Goal: Transaction & Acquisition: Book appointment/travel/reservation

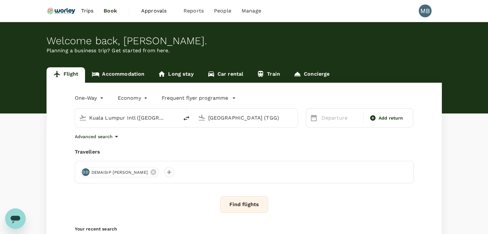
click at [151, 114] on input "Kuala Lumpur Intl (KUL)" at bounding box center [127, 118] width 76 height 10
click at [136, 143] on p "Miri Intl" at bounding box center [136, 143] width 113 height 6
type input "Miri Intl (MYY)"
click at [229, 120] on input "Kuala Terengganu (TGG)" at bounding box center [246, 118] width 76 height 10
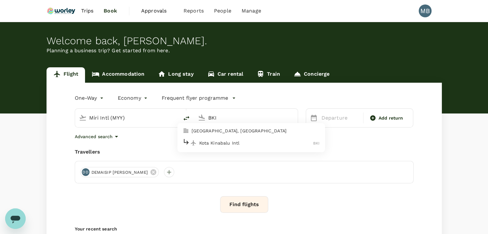
click at [228, 146] on div "Kota Kinabalu Intl BKI" at bounding box center [250, 143] width 137 height 10
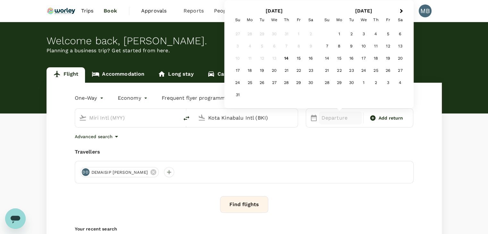
type input "Kota Kinabalu Intl (BKI)"
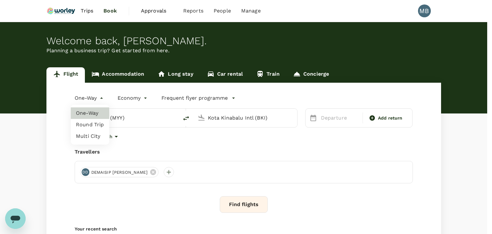
click at [99, 98] on body "Trips Book Approvals 0 Reports People Manage MB Welcome back , MUHAMMAD HIDAYAT…" at bounding box center [246, 155] width 492 height 310
click at [91, 127] on li "Round Trip" at bounding box center [90, 125] width 38 height 12
type input "roundtrip"
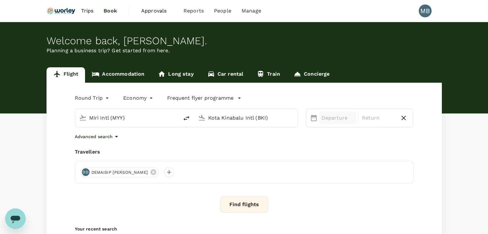
click at [329, 121] on p "Departure" at bounding box center [337, 118] width 32 height 8
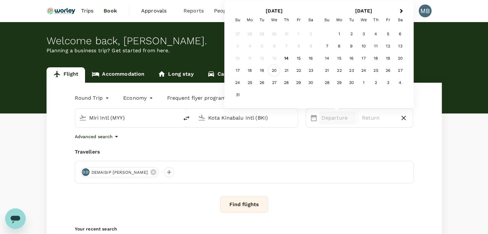
click at [276, 70] on div "20" at bounding box center [274, 70] width 12 height 12
click at [296, 68] on div "22" at bounding box center [298, 70] width 12 height 12
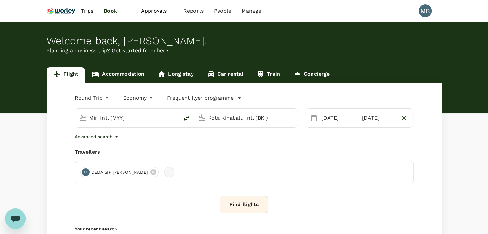
click at [169, 169] on div at bounding box center [169, 172] width 10 height 10
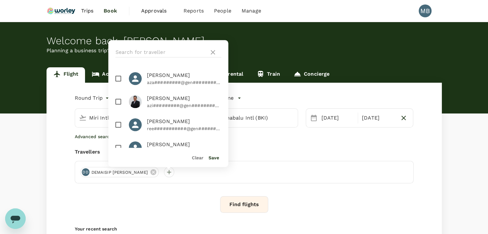
click at [120, 79] on input "checkbox" at bounding box center [118, 78] width 13 height 13
checkbox input "true"
click at [119, 98] on input "checkbox" at bounding box center [118, 101] width 13 height 13
checkbox input "true"
click at [211, 155] on div "Save" at bounding box center [211, 154] width 16 height 13
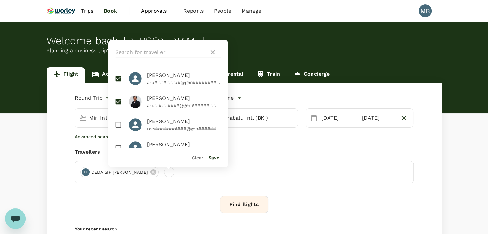
click at [212, 160] on button "Save" at bounding box center [213, 157] width 11 height 5
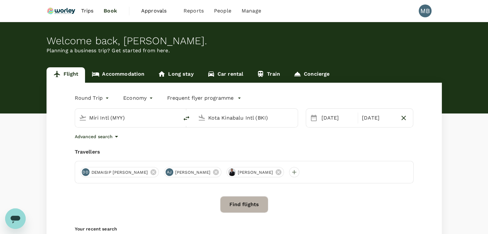
click at [249, 201] on button "Find flights" at bounding box center [244, 204] width 48 height 17
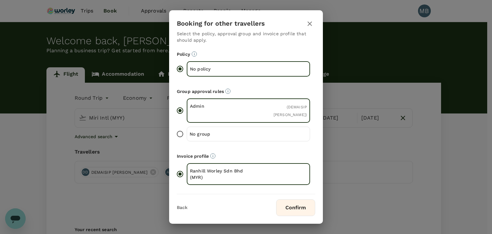
click at [292, 207] on button "Confirm" at bounding box center [295, 207] width 39 height 17
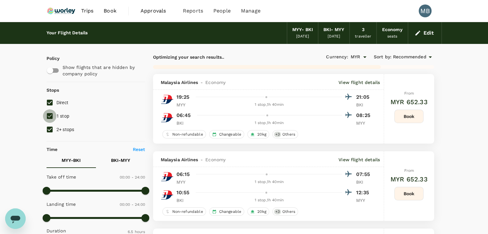
click at [46, 116] on input "1 stop" at bounding box center [49, 115] width 13 height 13
checkbox input "false"
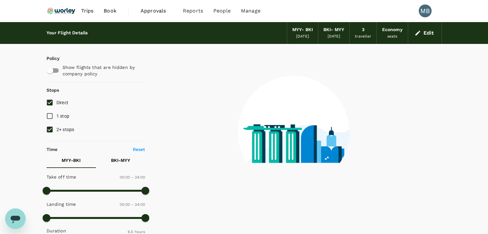
click at [47, 126] on input "2+ stops" at bounding box center [49, 129] width 13 height 13
checkbox input "false"
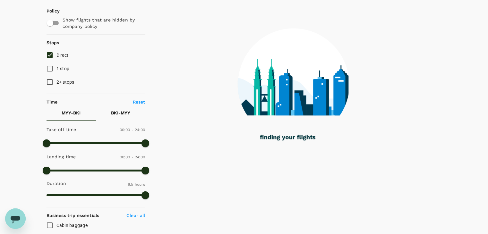
scroll to position [47, 0]
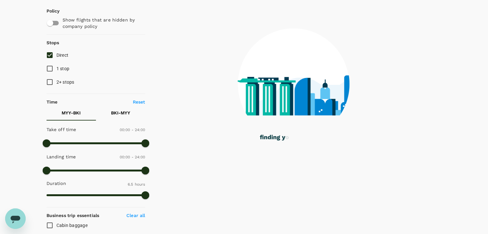
type input "750"
checkbox input "false"
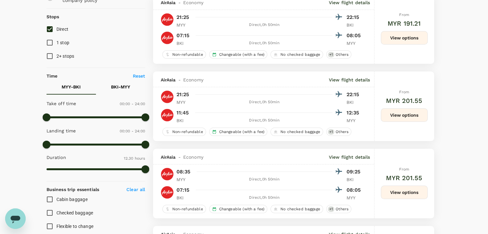
scroll to position [0, 0]
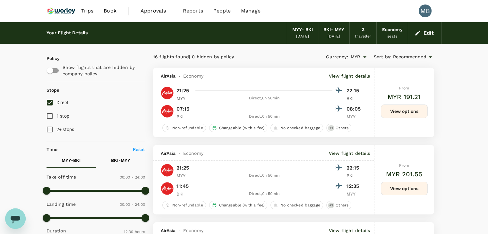
click at [430, 33] on button "Edit" at bounding box center [424, 33] width 23 height 10
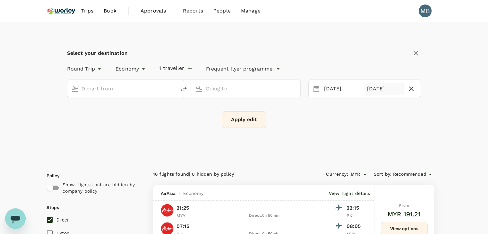
type input "Miri Intl (MYY)"
type input "Kota Kinabalu Intl (BKI)"
click at [410, 89] on icon "button" at bounding box center [411, 89] width 8 height 8
type input "oneway"
click at [253, 121] on button "Apply edit" at bounding box center [244, 119] width 45 height 17
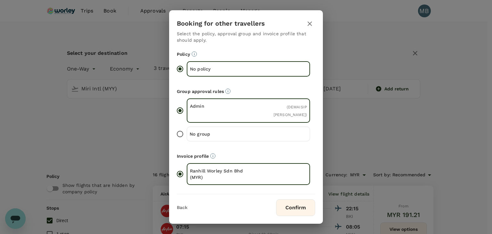
click at [283, 206] on button "Confirm" at bounding box center [295, 207] width 39 height 17
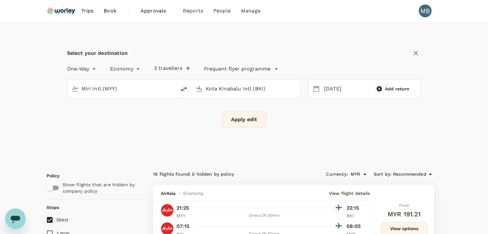
checkbox input "false"
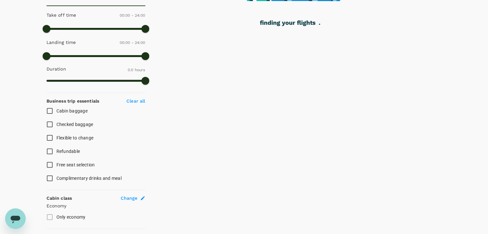
scroll to position [224, 0]
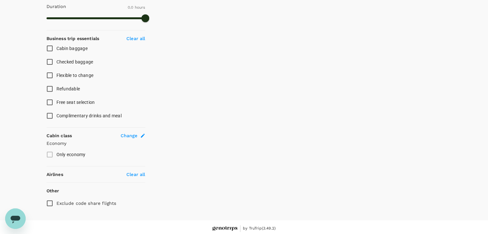
type input "365"
checkbox input "true"
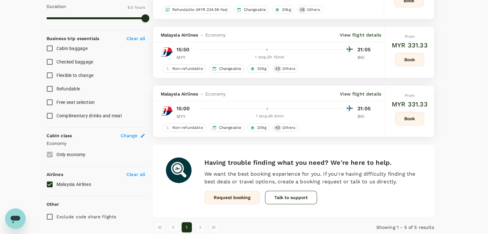
checkbox input "false"
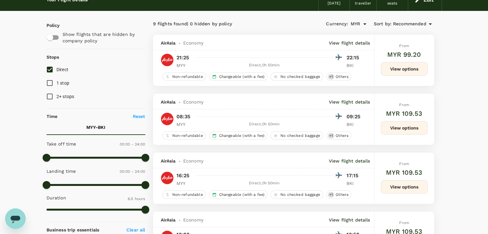
scroll to position [0, 0]
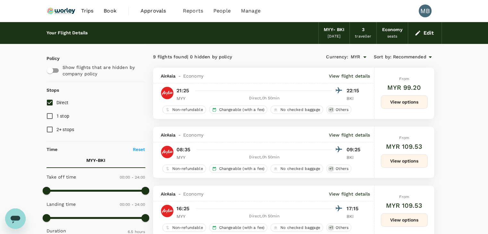
click at [49, 102] on input "Direct" at bounding box center [49, 102] width 13 height 13
checkbox input "true"
type input "MYR"
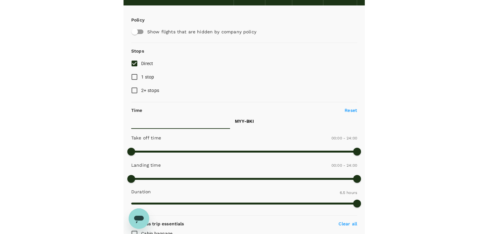
scroll to position [42, 0]
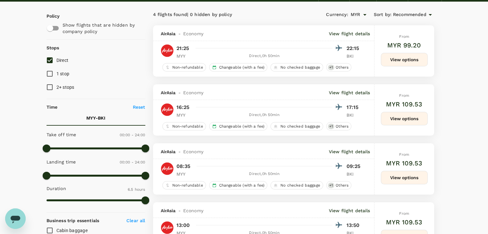
click at [419, 13] on span "Recommended" at bounding box center [409, 14] width 33 height 7
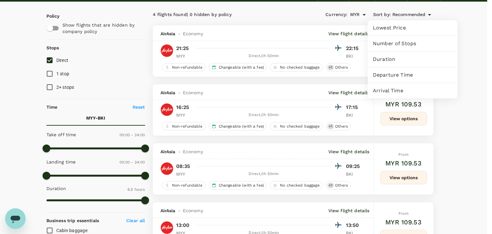
click at [384, 74] on span "Departure Time" at bounding box center [413, 75] width 80 height 8
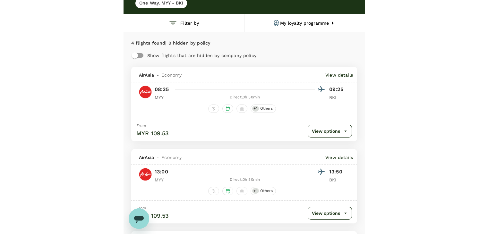
scroll to position [10, 0]
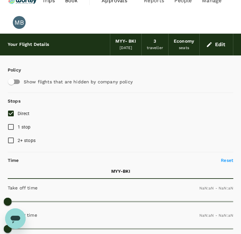
type input "1440"
type input "MYR"
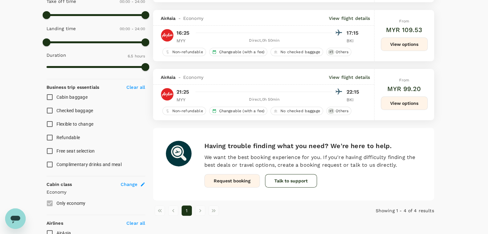
scroll to position [253, 0]
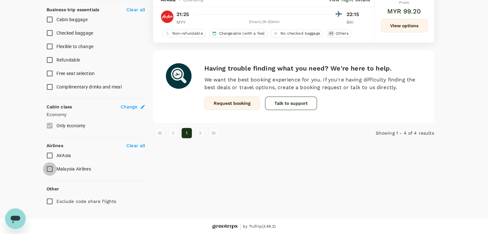
click at [51, 167] on input "Malaysia Airlines" at bounding box center [49, 168] width 13 height 13
checkbox input "true"
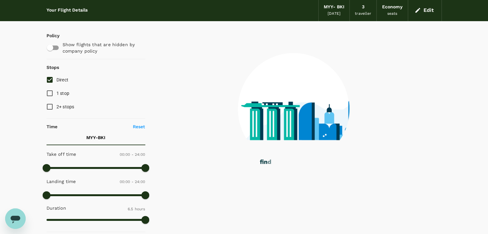
scroll to position [0, 0]
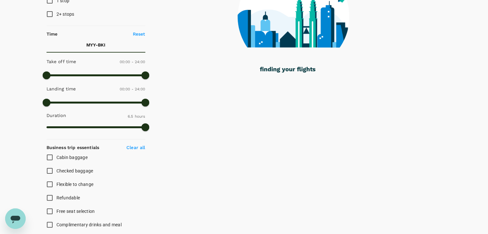
type input "565"
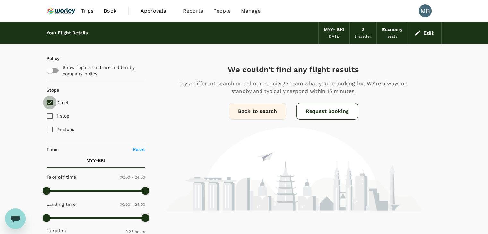
click at [47, 101] on input "Direct" at bounding box center [49, 102] width 13 height 13
checkbox input "true"
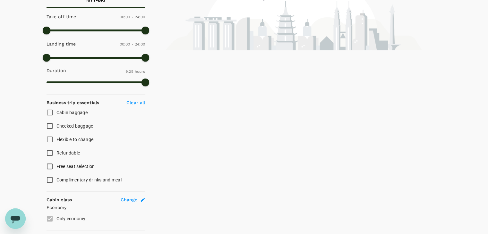
scroll to position [224, 0]
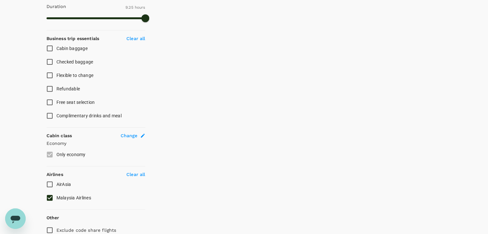
click at [51, 196] on input "Malaysia Airlines" at bounding box center [49, 197] width 13 height 13
checkbox input "false"
click at [53, 184] on input "AirAsia" at bounding box center [49, 184] width 13 height 13
checkbox input "true"
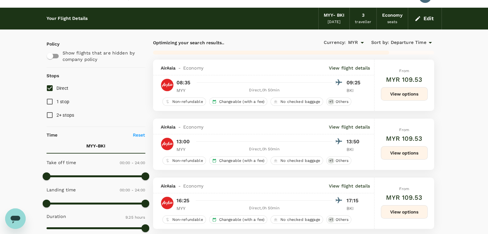
scroll to position [0, 0]
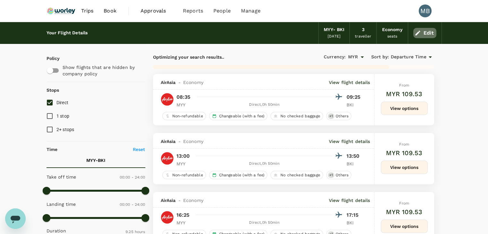
click at [430, 28] on button "Edit" at bounding box center [424, 33] width 23 height 10
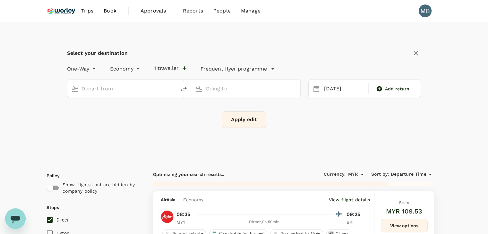
type input "Miri Intl (MYY)"
type input "Kota Kinabalu Intl (BKI)"
click at [185, 88] on icon "delete" at bounding box center [184, 89] width 6 height 4
type input "Kota Kinabalu Intl (BKI)"
type input "Miri Intl (MYY)"
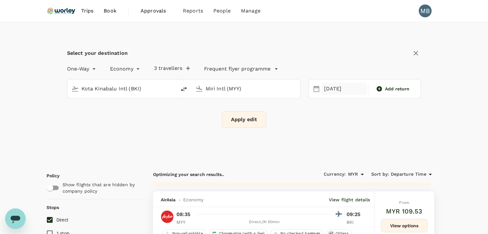
click at [347, 90] on div "20 Aug" at bounding box center [344, 89] width 46 height 13
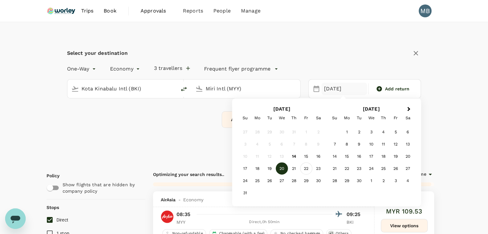
click at [305, 167] on div "22" at bounding box center [306, 169] width 12 height 12
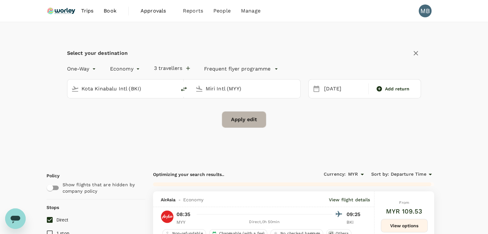
click at [260, 117] on button "Apply edit" at bounding box center [244, 119] width 45 height 17
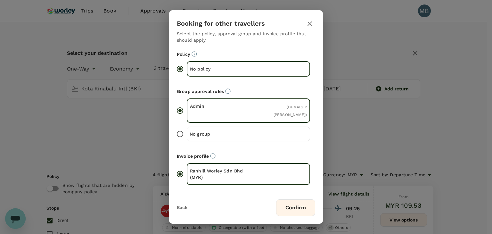
click at [293, 208] on button "Confirm" at bounding box center [295, 207] width 39 height 17
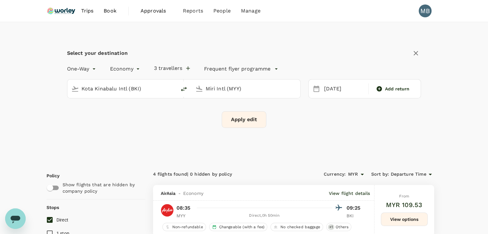
checkbox input "false"
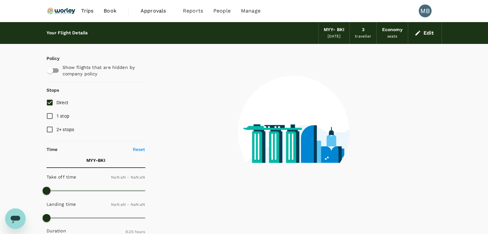
checkbox input "false"
type input "1440"
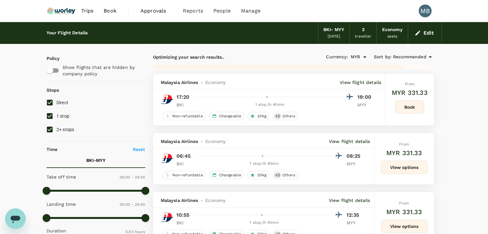
checkbox input "false"
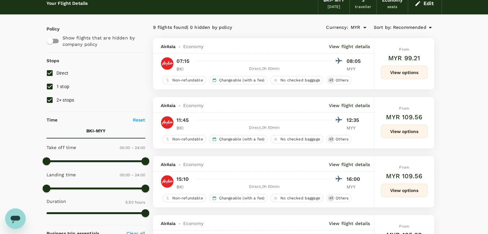
scroll to position [64, 0]
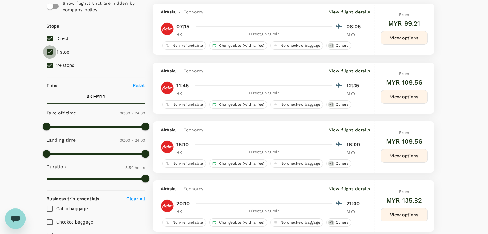
drag, startPoint x: 49, startPoint y: 54, endPoint x: 47, endPoint y: 61, distance: 6.9
click at [49, 54] on input "1 stop" at bounding box center [49, 51] width 13 height 13
checkbox input "false"
click at [47, 66] on input "2+ stops" at bounding box center [49, 65] width 13 height 13
checkbox input "false"
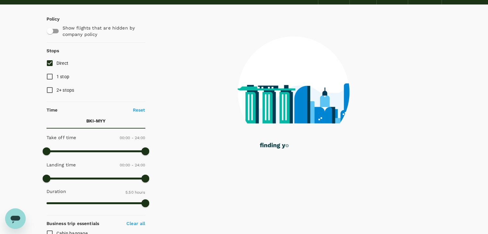
scroll to position [0, 0]
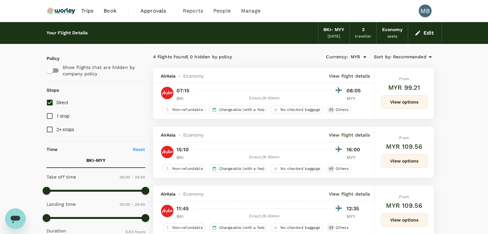
click at [421, 56] on span "Recommended" at bounding box center [409, 57] width 33 height 7
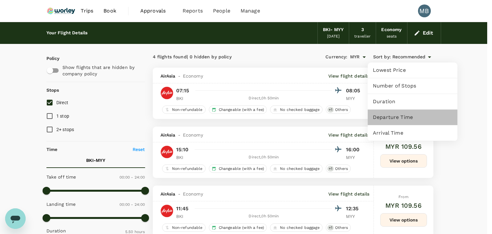
click at [392, 118] on span "Departure Time" at bounding box center [413, 117] width 80 height 8
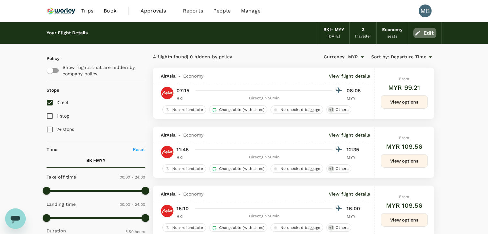
click at [417, 34] on icon "button" at bounding box center [417, 32] width 5 height 5
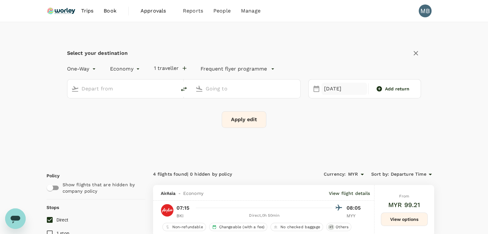
type input "Kota Kinabalu Intl (BKI)"
type input "Miri Intl (MYY)"
click at [379, 85] on div "Add return" at bounding box center [393, 89] width 46 height 12
type input "roundtrip"
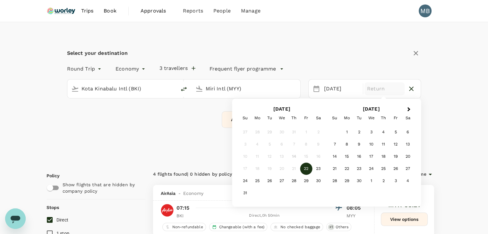
click at [282, 170] on div "20" at bounding box center [281, 169] width 12 height 12
click at [265, 182] on div "26" at bounding box center [269, 181] width 12 height 12
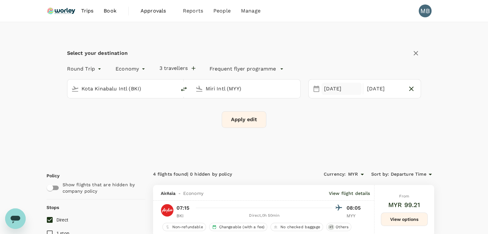
click at [339, 89] on div "22 Aug" at bounding box center [341, 89] width 40 height 13
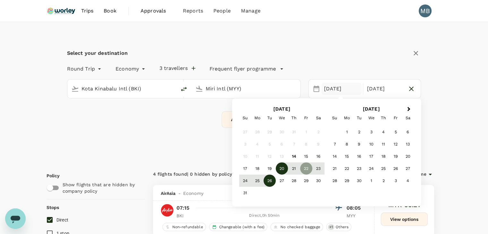
click at [281, 168] on div "20" at bounding box center [281, 169] width 12 height 12
click at [305, 170] on div "22" at bounding box center [306, 169] width 12 height 12
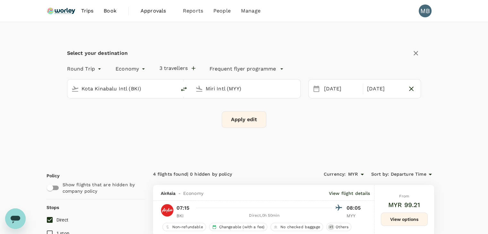
click at [250, 121] on button "Apply edit" at bounding box center [244, 119] width 45 height 17
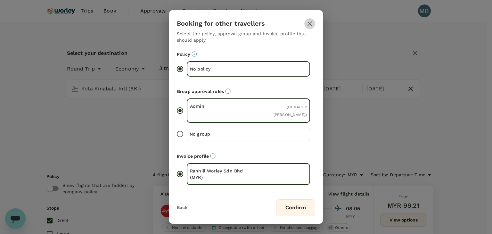
click at [309, 22] on icon "button" at bounding box center [310, 24] width 8 height 8
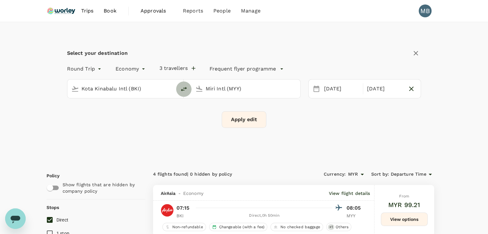
click at [184, 89] on icon "delete" at bounding box center [184, 89] width 8 height 8
type input "Miri Intl (MYY)"
type input "Kota Kinabalu Intl (BKI)"
click at [236, 115] on button "Apply edit" at bounding box center [244, 119] width 45 height 17
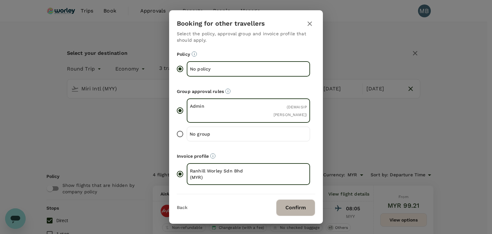
click at [283, 205] on button "Confirm" at bounding box center [295, 207] width 39 height 17
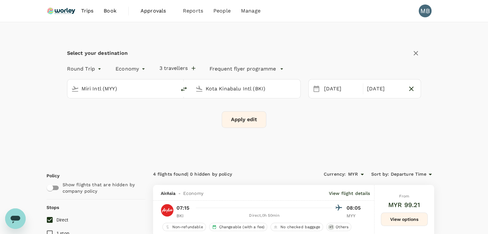
checkbox input "false"
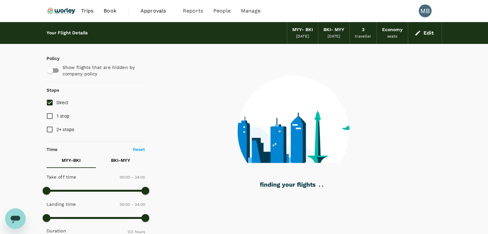
type input "365"
checkbox input "true"
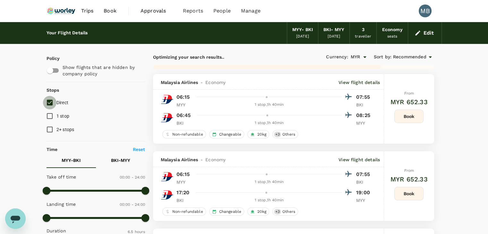
click at [48, 102] on input "Direct" at bounding box center [49, 102] width 13 height 13
checkbox input "true"
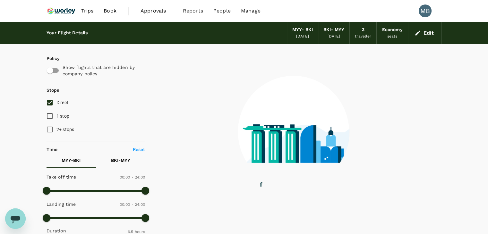
type input "750"
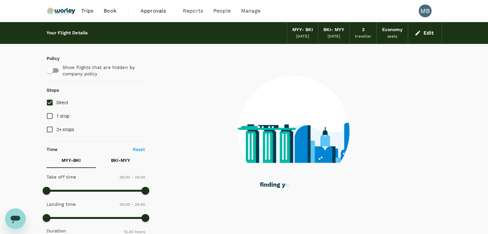
checkbox input "false"
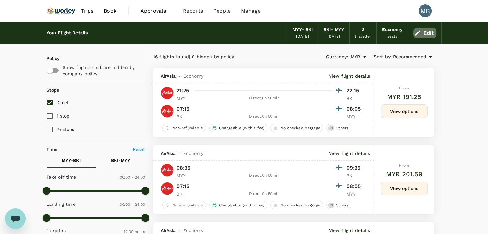
click at [429, 35] on button "Edit" at bounding box center [424, 33] width 23 height 10
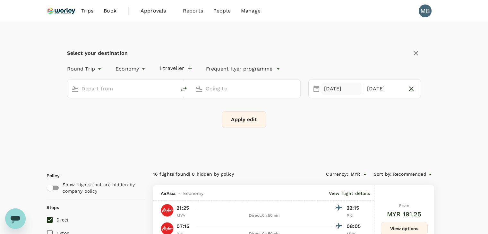
type input "Miri Intl (MYY)"
type input "Kota Kinabalu Intl (BKI)"
click at [185, 70] on button "3 travellers" at bounding box center [177, 68] width 36 height 6
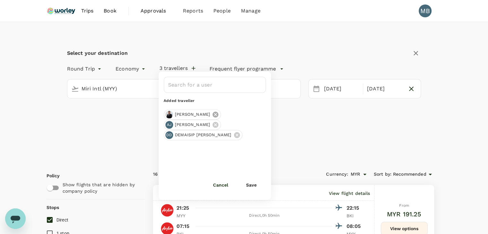
click at [212, 114] on icon at bounding box center [215, 114] width 7 height 7
click at [249, 185] on button "Save" at bounding box center [251, 185] width 29 height 13
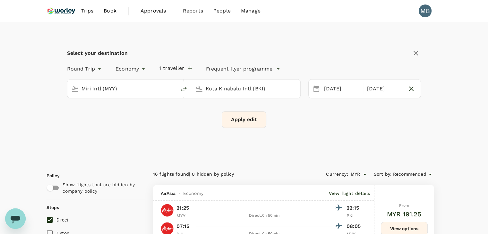
click at [231, 119] on button "Apply edit" at bounding box center [244, 119] width 45 height 17
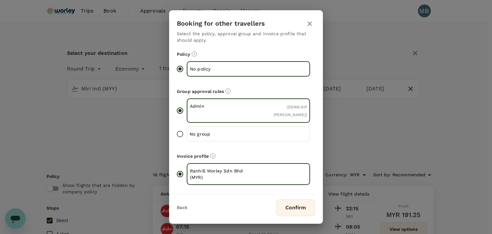
click at [295, 200] on button "Confirm" at bounding box center [295, 207] width 39 height 17
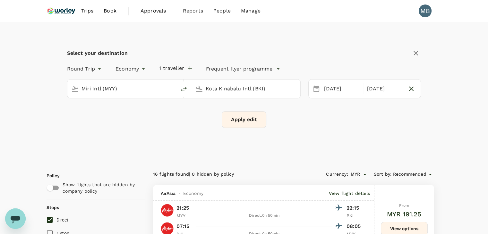
checkbox input "false"
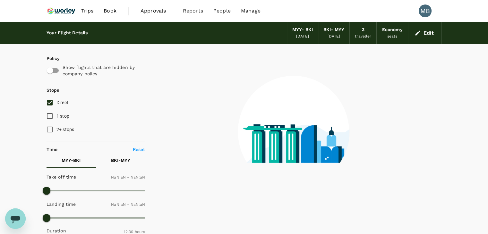
type input "1440"
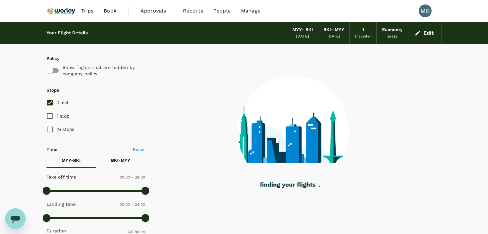
type input "365"
checkbox input "true"
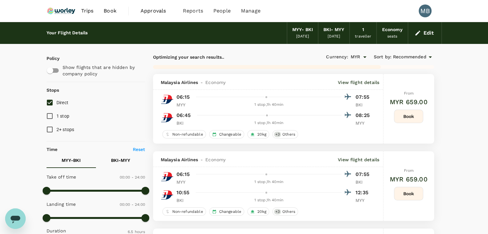
click at [50, 102] on input "Direct" at bounding box center [49, 102] width 13 height 13
click at [50, 101] on input "Direct" at bounding box center [49, 102] width 13 height 13
checkbox input "true"
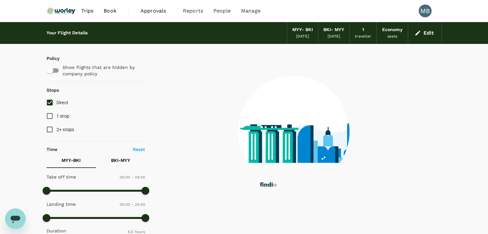
type input "890"
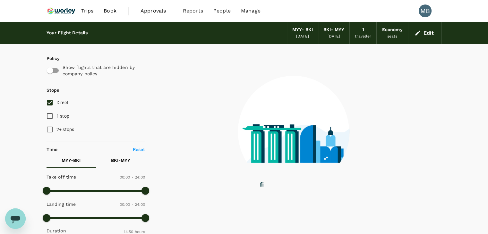
checkbox input "false"
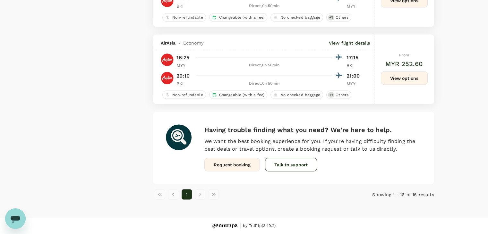
scroll to position [1131, 0]
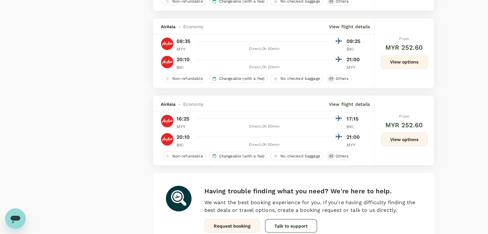
click at [398, 138] on button "View options" at bounding box center [404, 138] width 47 height 13
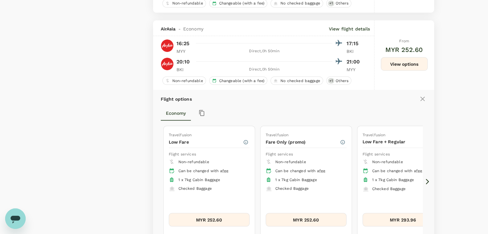
scroll to position [1230, 0]
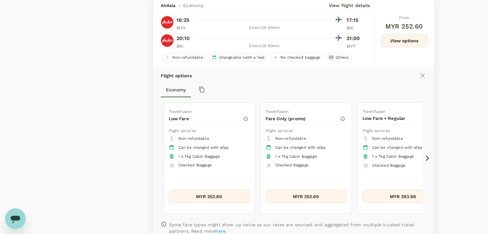
click at [426, 158] on icon at bounding box center [427, 158] width 6 height 6
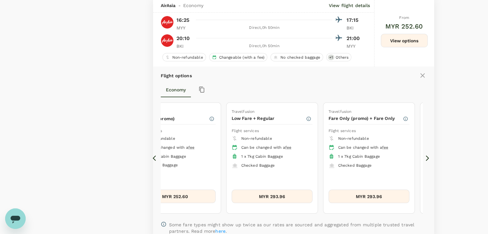
click at [426, 158] on icon at bounding box center [427, 158] width 6 height 6
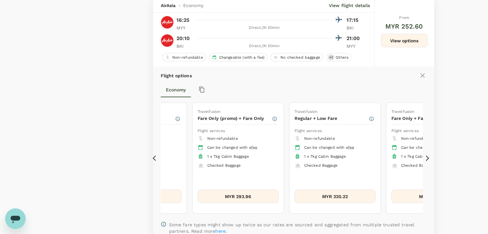
click at [426, 158] on icon at bounding box center [427, 158] width 6 height 6
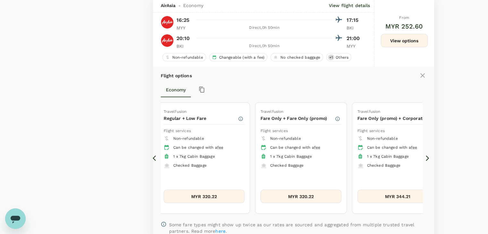
click at [426, 158] on icon at bounding box center [427, 158] width 6 height 6
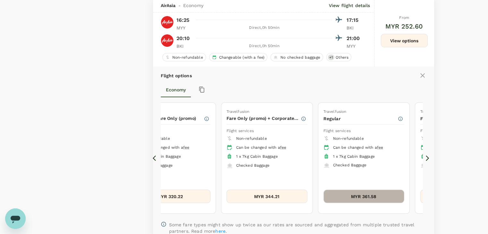
click at [379, 195] on button "MYR 361.58" at bounding box center [363, 196] width 81 height 13
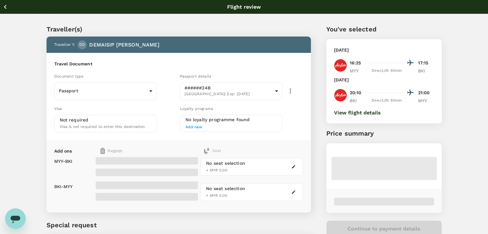
click at [7, 8] on icon "button" at bounding box center [5, 7] width 8 height 8
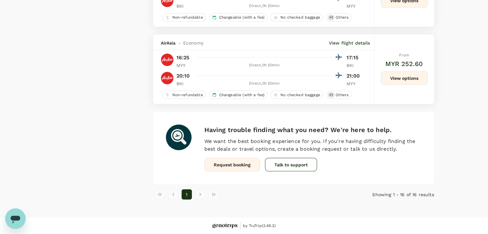
click at [412, 79] on button "View options" at bounding box center [404, 77] width 47 height 13
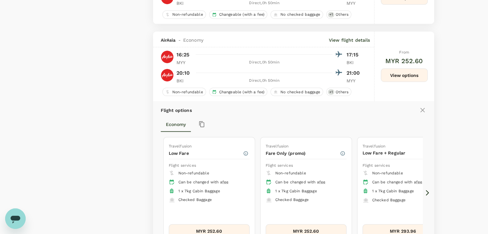
scroll to position [1230, 0]
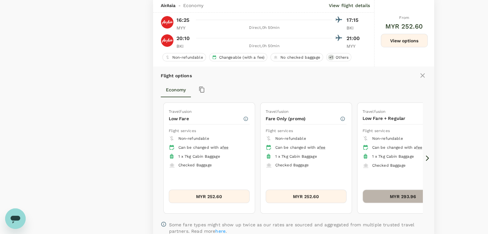
click at [392, 196] on button "MYR 293.96" at bounding box center [402, 196] width 81 height 13
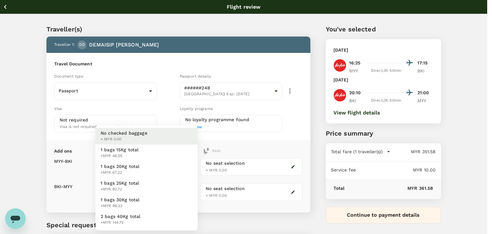
click at [174, 162] on body "Back to flight results Flight review Traveller(s) Traveller 1 : DD DEMAISIP DAN…" at bounding box center [246, 147] width 492 height 294
click at [170, 156] on li "1 bags 15Kg total +MYR 46.55" at bounding box center [147, 153] width 102 height 17
type input "1 - 46.55"
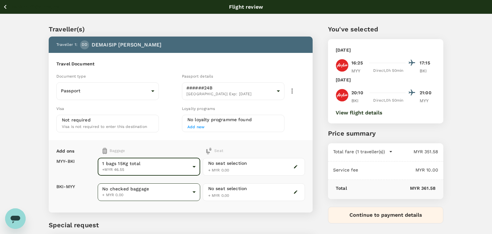
click at [163, 189] on body "Back to flight results Flight review Traveller(s) Traveller 1 : DD DEMAISIP DAN…" at bounding box center [246, 147] width 492 height 294
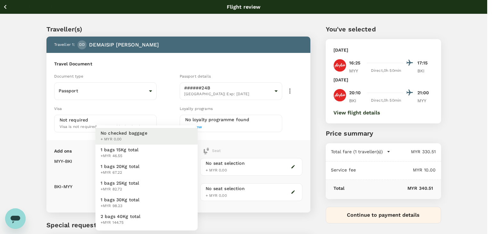
click at [157, 155] on li "1 bags 15Kg total +MYR 46.55" at bounding box center [147, 153] width 102 height 17
type input "1 - 46.55"
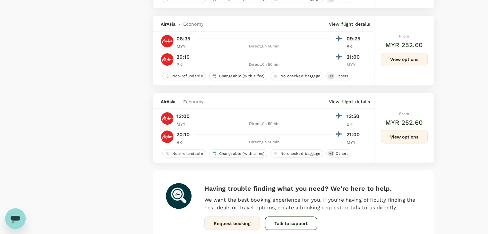
scroll to position [1195, 0]
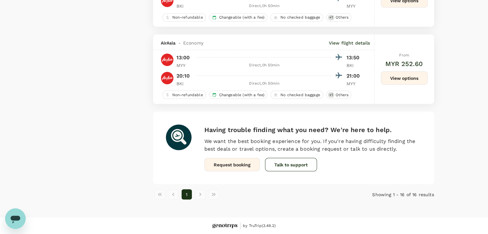
click at [387, 76] on button "View options" at bounding box center [404, 77] width 47 height 13
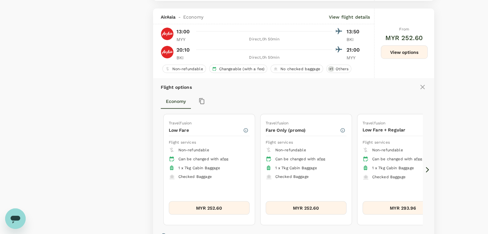
scroll to position [1230, 0]
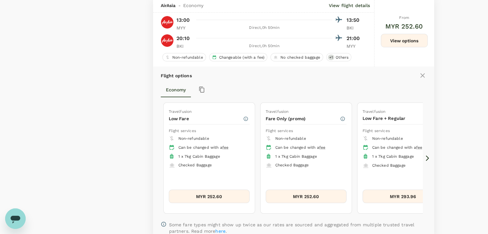
click at [427, 159] on icon at bounding box center [427, 158] width 6 height 6
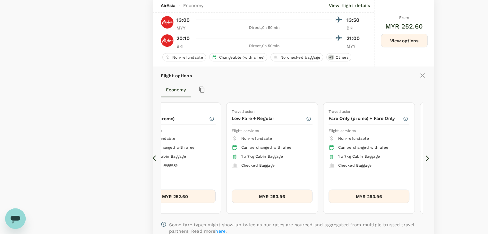
click at [427, 158] on icon at bounding box center [427, 158] width 6 height 6
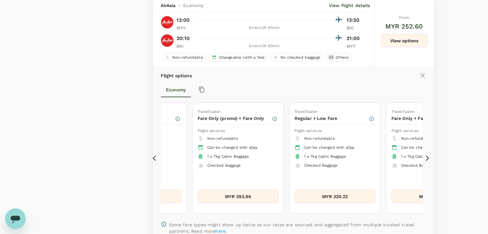
click at [427, 158] on icon at bounding box center [427, 158] width 6 height 6
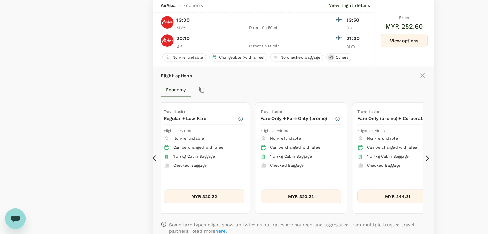
click at [427, 158] on icon at bounding box center [427, 158] width 6 height 6
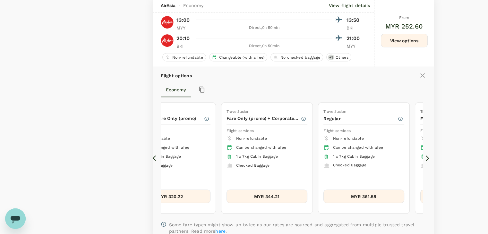
click at [427, 158] on icon at bounding box center [427, 158] width 6 height 6
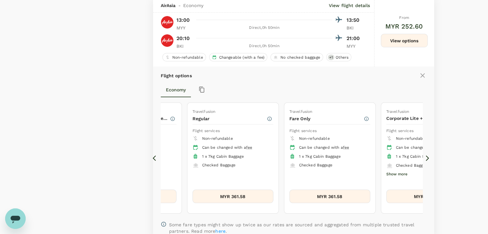
click at [427, 158] on icon at bounding box center [427, 158] width 6 height 6
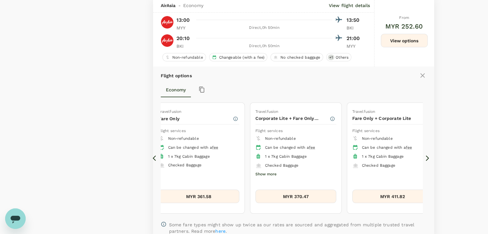
click at [153, 159] on icon at bounding box center [156, 158] width 6 height 6
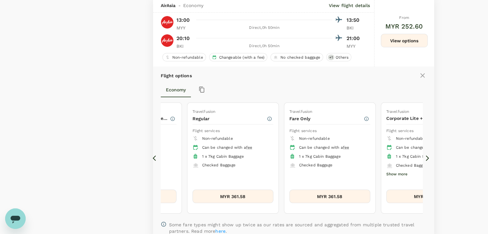
click at [153, 159] on icon at bounding box center [156, 158] width 6 height 6
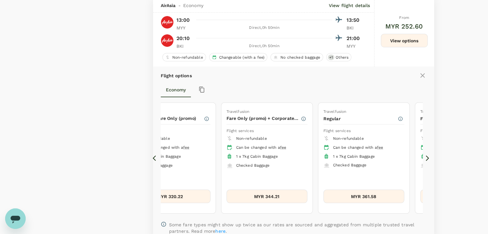
click at [153, 159] on icon at bounding box center [156, 158] width 6 height 6
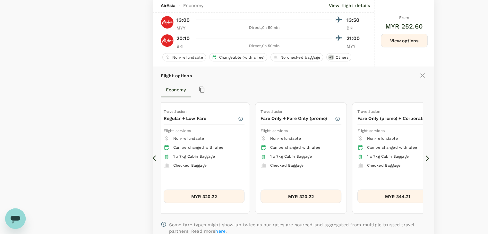
click at [153, 159] on icon at bounding box center [156, 158] width 6 height 6
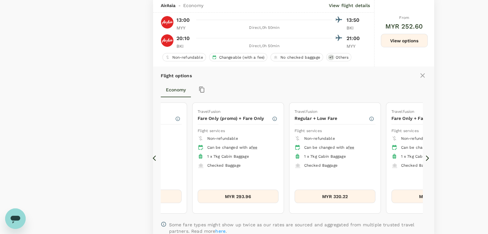
click at [153, 159] on icon at bounding box center [156, 158] width 6 height 6
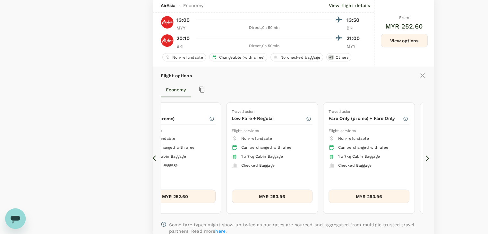
click at [153, 159] on icon at bounding box center [156, 158] width 6 height 6
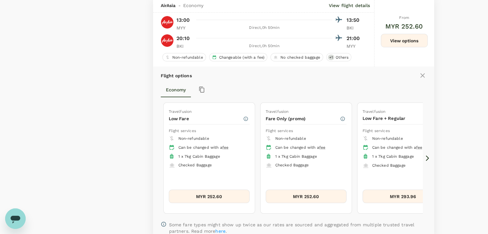
click at [153, 159] on icon at bounding box center [156, 158] width 6 height 6
click at [427, 159] on icon at bounding box center [426, 157] width 3 height 5
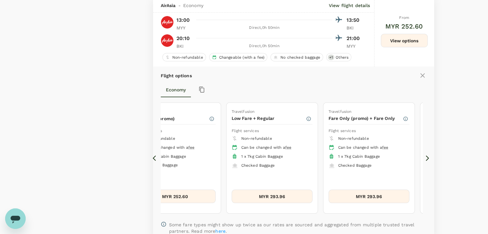
click at [427, 159] on icon at bounding box center [426, 157] width 3 height 5
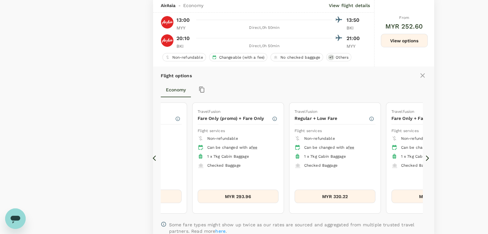
click at [427, 159] on icon at bounding box center [426, 157] width 3 height 5
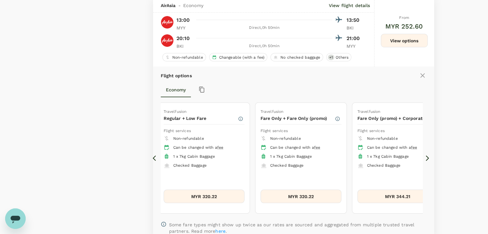
click at [427, 159] on icon at bounding box center [426, 157] width 3 height 5
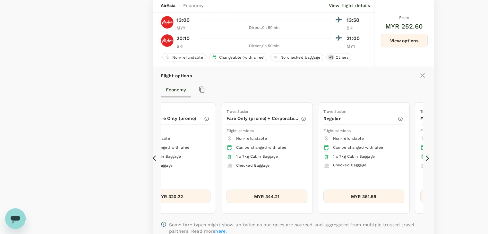
click at [427, 159] on icon at bounding box center [426, 157] width 3 height 5
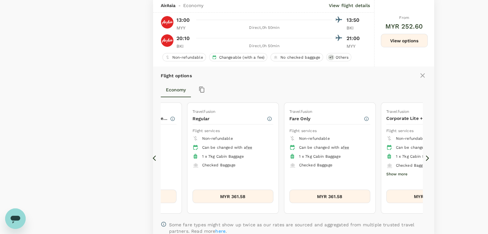
click at [427, 159] on icon at bounding box center [426, 157] width 3 height 5
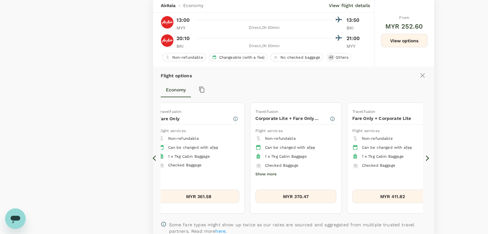
click at [427, 159] on icon at bounding box center [426, 157] width 3 height 5
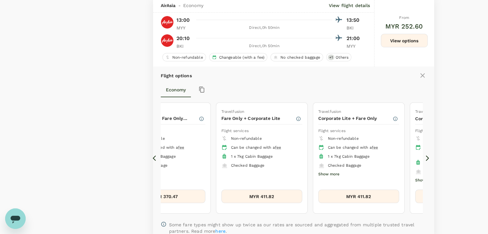
click at [427, 159] on icon at bounding box center [426, 157] width 3 height 5
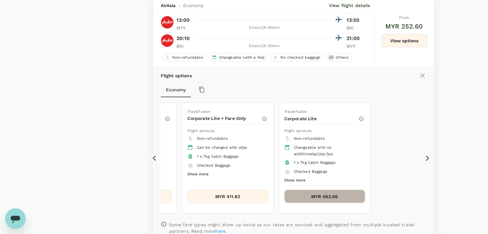
click at [341, 192] on button "MYR 462.06" at bounding box center [324, 196] width 81 height 13
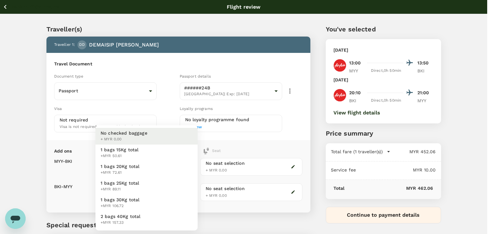
click at [188, 162] on body "Back to flight results Flight review Traveller(s) Traveller 1 : DD DEMAISIP DAN…" at bounding box center [246, 147] width 492 height 294
click at [182, 166] on li "1 bags 20Kg total +MYR 72.61" at bounding box center [147, 169] width 102 height 17
type input "2 - 72.61"
click at [170, 188] on body "Back to flight results Flight review Traveller(s) Traveller 1 : DD DEMAISIP DAN…" at bounding box center [244, 147] width 488 height 294
click at [169, 171] on li "1 bags 20Kg total +MYR 72.61" at bounding box center [147, 169] width 102 height 17
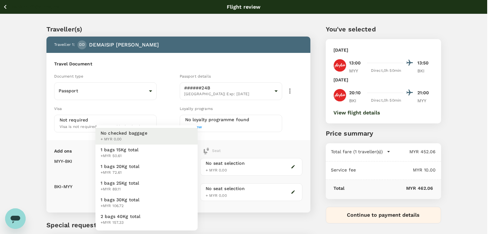
type input "2 - 72.61"
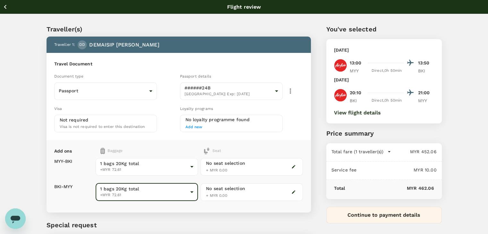
click at [5, 6] on icon "button" at bounding box center [5, 7] width 8 height 8
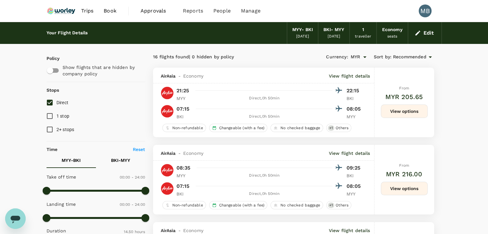
click at [66, 10] on img at bounding box center [60, 11] width 29 height 14
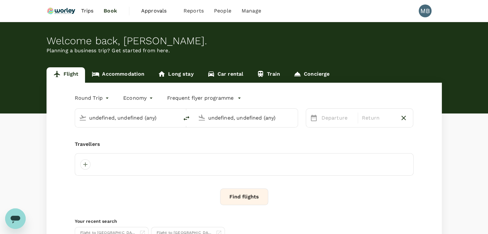
type input "Miri Intl (MYY)"
type input "Kota Kinabalu Intl (BKI)"
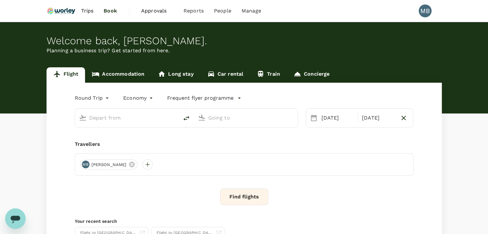
type input "Miri Intl (MYY)"
type input "Kota Kinabalu Intl (BKI)"
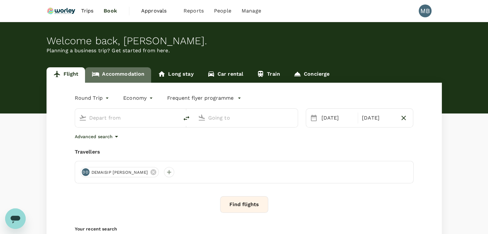
type input "Miri Intl (MYY)"
type input "Kota Kinabalu Intl (BKI)"
click at [121, 73] on link "Accommodation" at bounding box center [118, 74] width 66 height 15
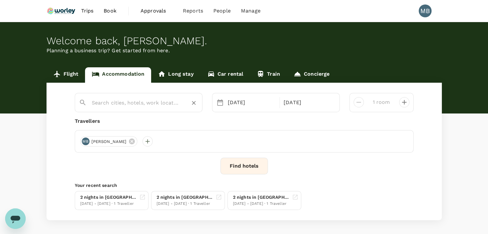
type input "Tanjong Jara Resort"
click at [191, 100] on icon "Clear" at bounding box center [193, 103] width 6 height 6
click at [235, 101] on div "21 Aug" at bounding box center [251, 102] width 53 height 13
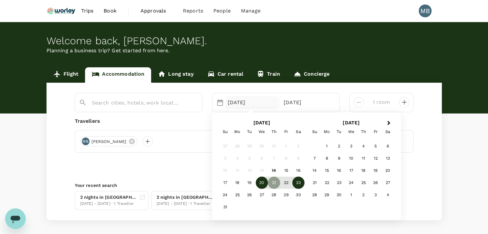
click at [261, 184] on div "20" at bounding box center [261, 183] width 12 height 12
click at [284, 182] on div "22" at bounding box center [286, 183] width 12 height 12
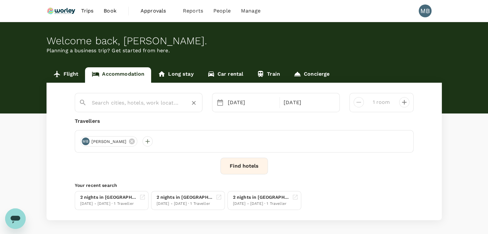
click at [152, 103] on input "text" at bounding box center [136, 103] width 88 height 10
click at [143, 116] on div "King Park Hotel King Park Hotel" at bounding box center [141, 118] width 115 height 17
type input "King Park Hotel"
click at [239, 163] on button "Find hotels" at bounding box center [243, 166] width 47 height 17
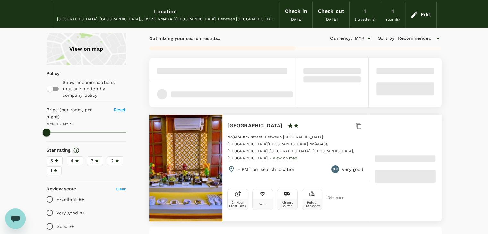
scroll to position [64, 0]
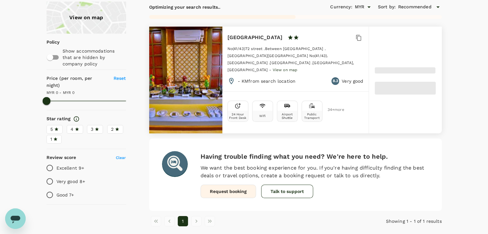
type input "269"
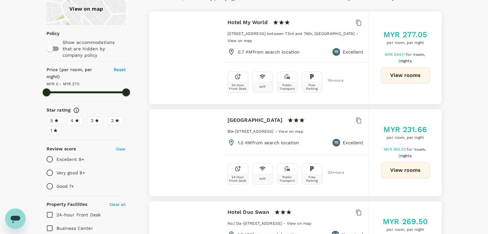
scroll to position [0, 0]
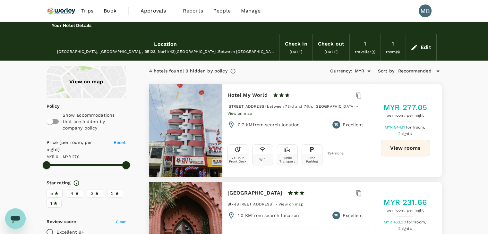
click at [413, 46] on icon at bounding box center [414, 48] width 8 height 8
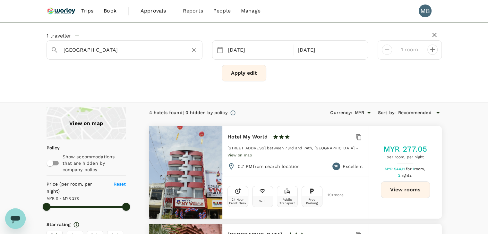
click at [154, 50] on input "King Park Hotel" at bounding box center [121, 50] width 117 height 10
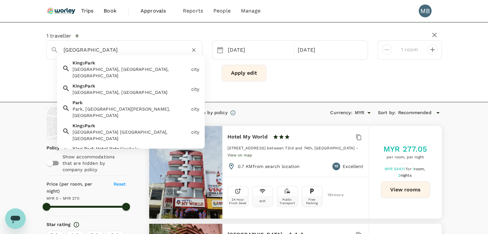
click at [126, 152] on div "King Park Hotel Kota Kinabalu" at bounding box center [128, 155] width 113 height 6
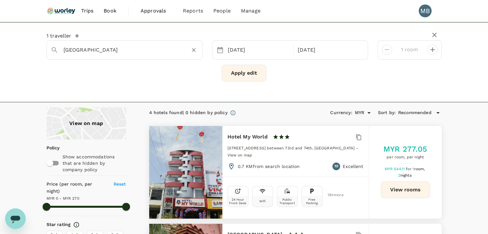
type input "King Park Hotel Kota Kinabalu"
click at [251, 76] on button "Apply edit" at bounding box center [244, 73] width 45 height 17
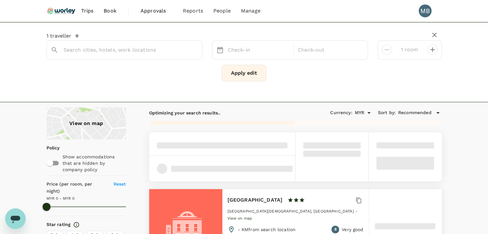
type input "King Park Hotel Kota Kinabalu"
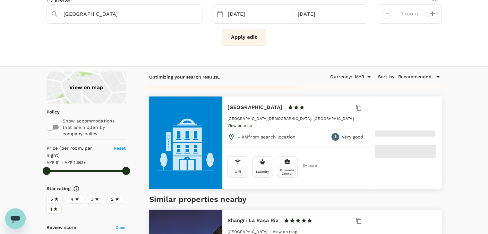
scroll to position [32, 0]
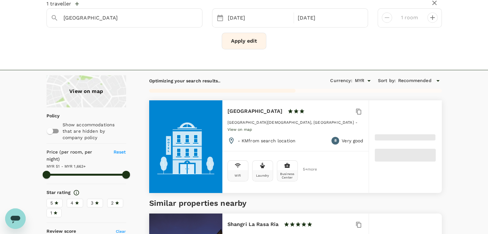
type input "1663.37"
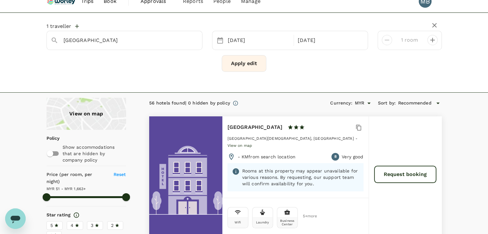
scroll to position [0, 0]
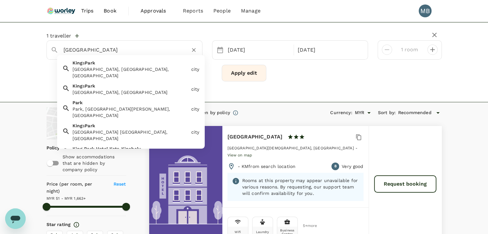
drag, startPoint x: 104, startPoint y: 49, endPoint x: 58, endPoint y: 47, distance: 45.9
click at [58, 47] on div "King Park Hotel Kota Kinabalu" at bounding box center [128, 47] width 140 height 15
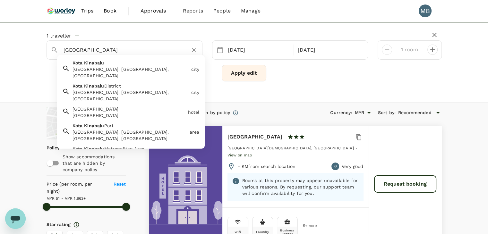
type input "King Park Hotel Kota Kinabalu"
click at [230, 73] on button "Apply edit" at bounding box center [244, 73] width 45 height 17
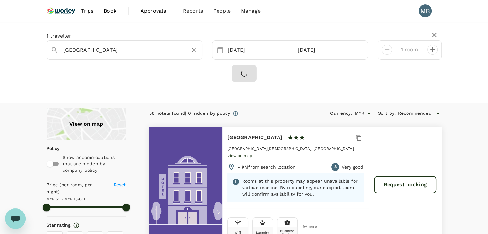
click at [157, 49] on input "King Park Hotel Kota Kinabalu" at bounding box center [121, 50] width 117 height 10
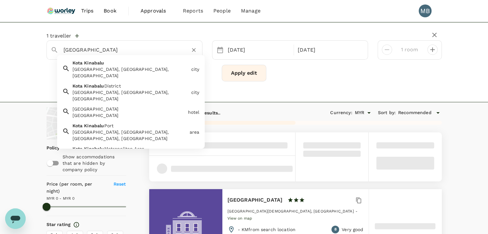
drag, startPoint x: 103, startPoint y: 50, endPoint x: 59, endPoint y: 47, distance: 43.4
click at [59, 47] on div "King Park Hotel Kota Kinabalu" at bounding box center [128, 47] width 140 height 15
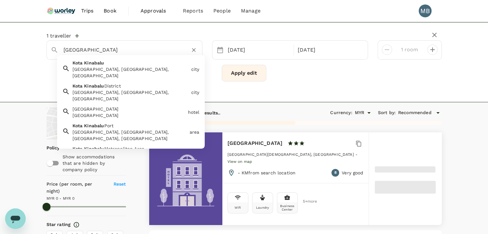
click at [259, 74] on button "Apply edit" at bounding box center [244, 73] width 45 height 17
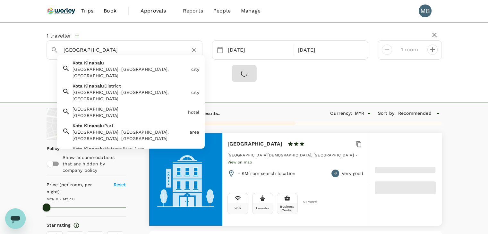
drag, startPoint x: 103, startPoint y: 50, endPoint x: 54, endPoint y: 47, distance: 49.1
click at [54, 47] on div "King Park Hotel Kota Kinabalu" at bounding box center [122, 47] width 153 height 16
type input "[GEOGRAPHIC_DATA]"
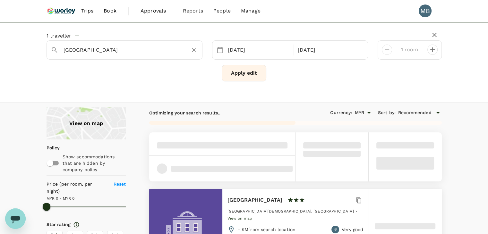
click at [192, 48] on icon "Clear" at bounding box center [193, 50] width 6 height 6
click at [165, 44] on div at bounding box center [128, 47] width 140 height 15
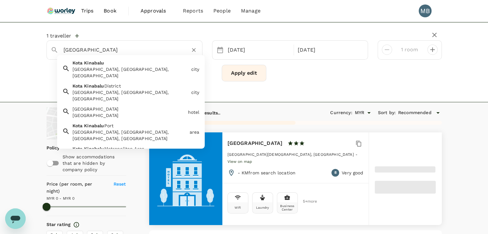
click at [156, 68] on div "Kota Kinabalu, Sabah, Malaysia" at bounding box center [130, 72] width 116 height 13
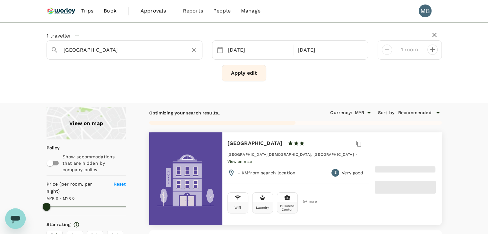
type input "[GEOGRAPHIC_DATA]"
click at [237, 73] on button "Apply edit" at bounding box center [244, 73] width 45 height 17
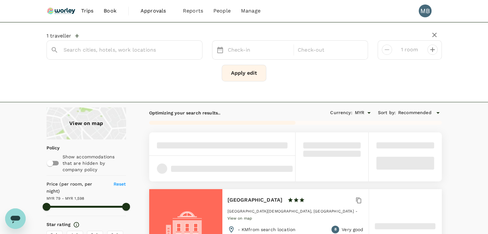
type input "[GEOGRAPHIC_DATA]"
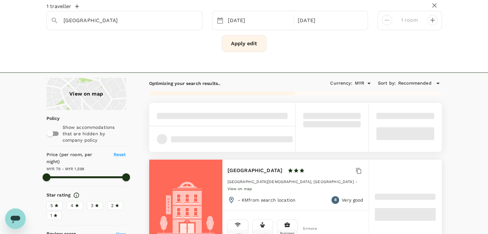
scroll to position [64, 0]
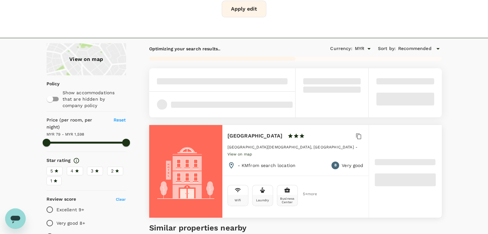
type input "1598.31"
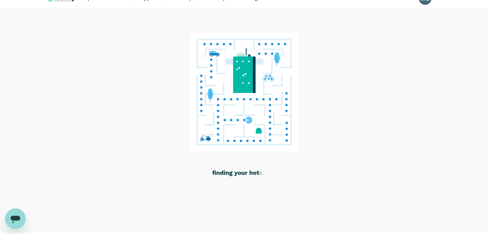
scroll to position [0, 0]
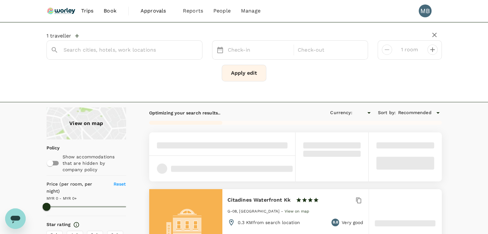
type input "1663.66"
type input "MYR"
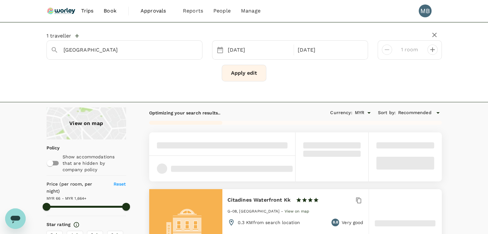
type input "[GEOGRAPHIC_DATA]"
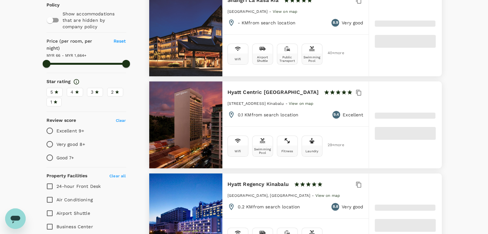
scroll to position [160, 0]
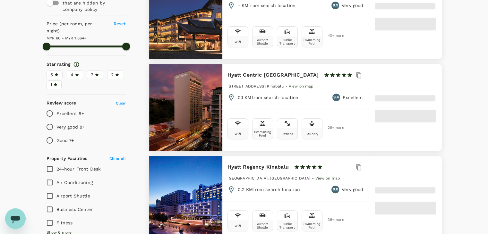
type input "1663.04"
type input "51.04"
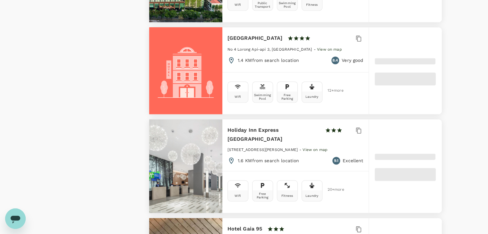
scroll to position [962, 0]
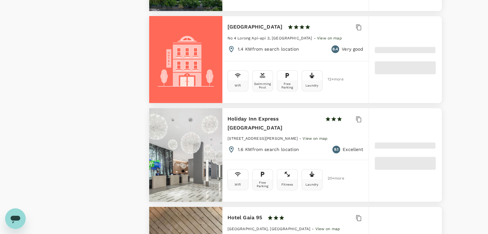
type input "1663.04"
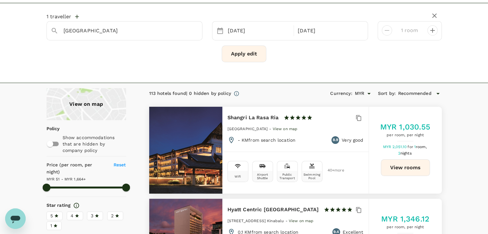
scroll to position [0, 0]
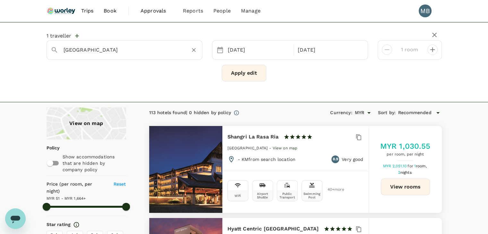
click at [153, 47] on input "[GEOGRAPHIC_DATA]" at bounding box center [121, 50] width 117 height 10
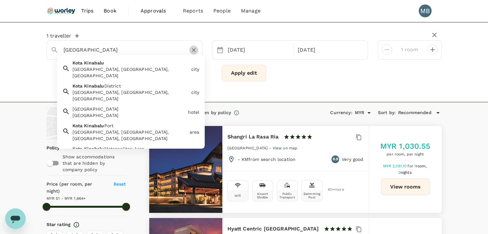
click at [193, 49] on icon "Clear" at bounding box center [193, 50] width 6 height 6
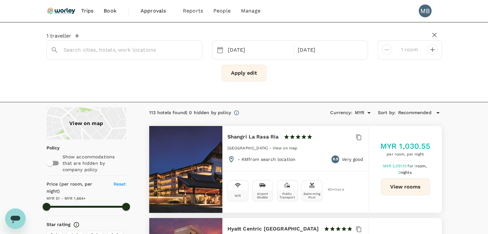
type input "King Park Hotel Kota Kinabalu"
click at [233, 77] on button "Apply edit" at bounding box center [244, 73] width 45 height 17
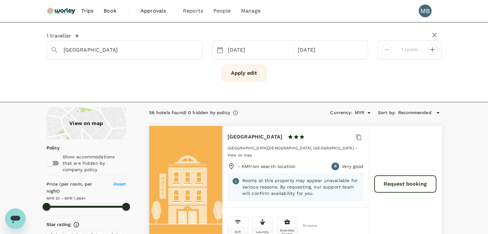
type input "1663.37"
click at [194, 51] on icon "Clear" at bounding box center [194, 50] width 4 height 4
click at [176, 49] on input "text" at bounding box center [121, 50] width 117 height 10
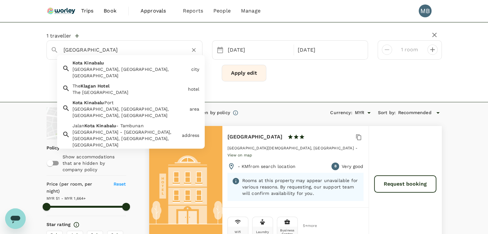
click at [129, 81] on div "The Klagan Hotel The Klagan Hotel" at bounding box center [127, 87] width 115 height 15
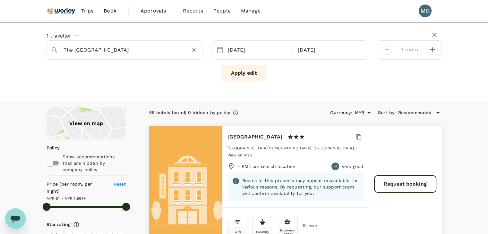
type input "The Klagan Hotel"
click at [231, 76] on button "Apply edit" at bounding box center [244, 73] width 45 height 17
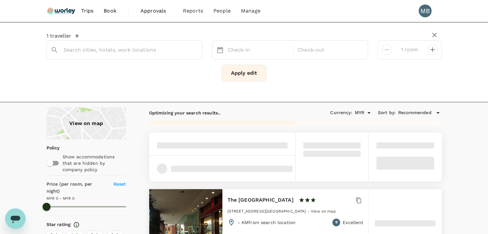
type input "The Klagan Hotel"
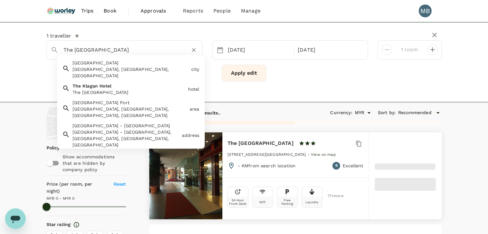
click at [132, 53] on input "The Klagan Hotel" at bounding box center [121, 50] width 117 height 10
type input "705.86"
type input "The Klagan Hotel WAR"
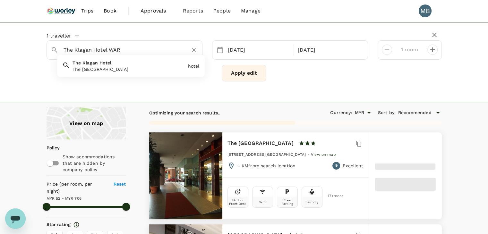
type input "705.86"
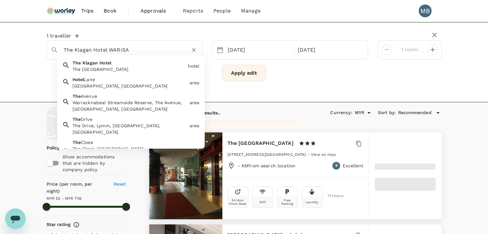
type input "The Klagan Hotel WARISAN"
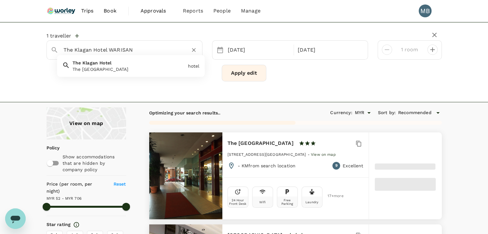
type input "52.04"
type input "706.04"
type input "51.04"
type input "1663.04"
type input "The Klagan Hotel WARIS"
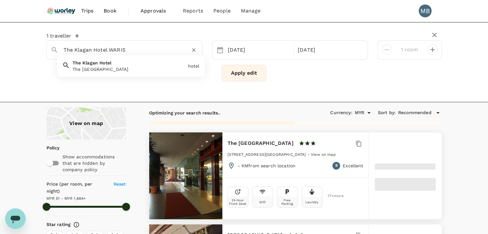
type input "1663.04"
type input "The Klagan Hotel"
click at [143, 85] on div "1 traveller The Klagan Hotel The Klagan Hotel The Klagan Hotel hotel 20 Aug 22 …" at bounding box center [243, 57] width 395 height 59
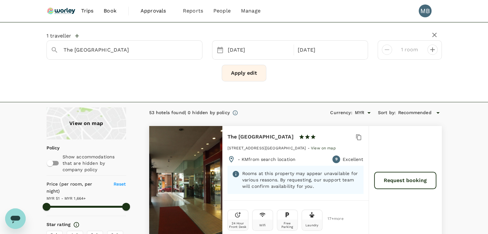
type input "1663.04"
click at [193, 47] on icon "Clear" at bounding box center [193, 50] width 6 height 6
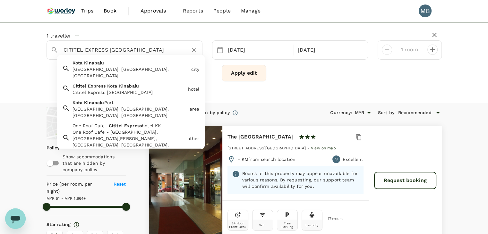
click at [131, 83] on span "Kinabalu" at bounding box center [129, 85] width 20 height 5
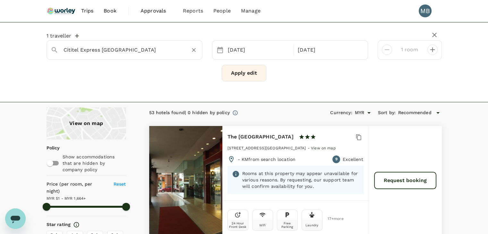
type input "Cititel Express Kota Kinabalu"
click at [242, 76] on button "Apply edit" at bounding box center [244, 73] width 45 height 17
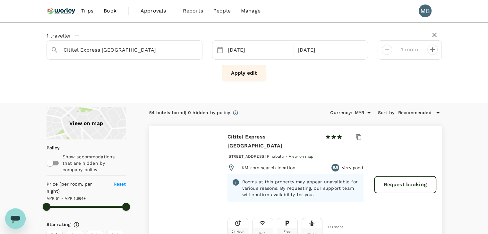
type input "1663.04"
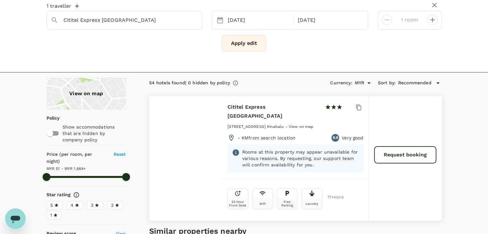
scroll to position [64, 0]
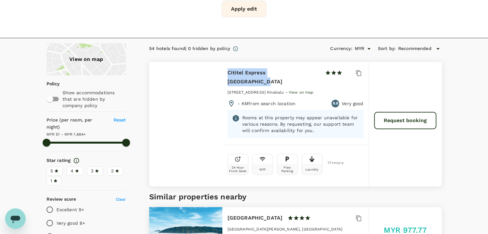
copy h6 "Cititel Express Kota Kinabalu"
drag, startPoint x: 228, startPoint y: 72, endPoint x: 303, endPoint y: 72, distance: 75.3
click at [303, 72] on div "Cititel Express Kota Kinabalu 1 Star 2 Stars 3 Stars 4 Stars 5 Stars" at bounding box center [290, 77] width 126 height 18
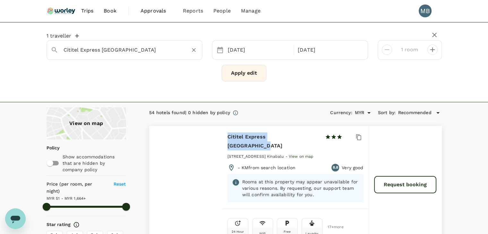
scroll to position [0, 0]
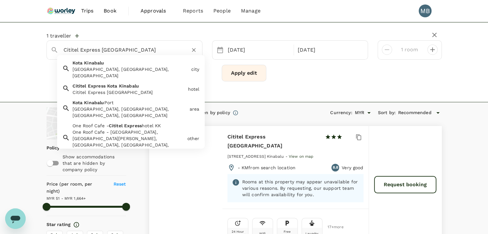
drag, startPoint x: 101, startPoint y: 49, endPoint x: 62, endPoint y: 50, distance: 39.4
click at [62, 50] on div "Cititel Express Kota Kinabalu" at bounding box center [128, 47] width 140 height 15
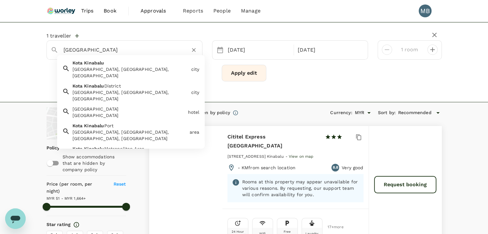
type input "Cititel Express Kota Kinabalu"
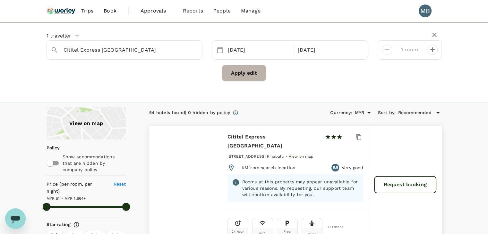
click at [253, 77] on button "Apply edit" at bounding box center [244, 73] width 45 height 17
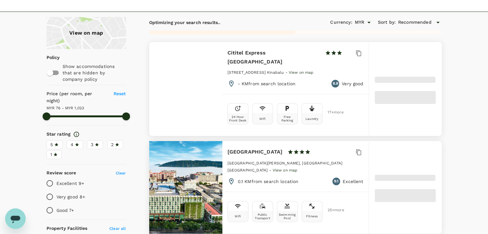
scroll to position [96, 0]
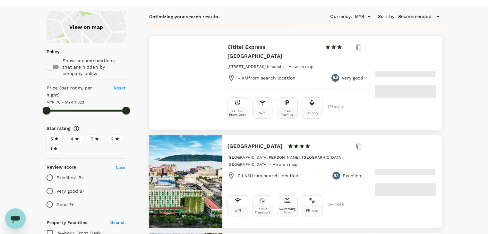
type input "1022.51"
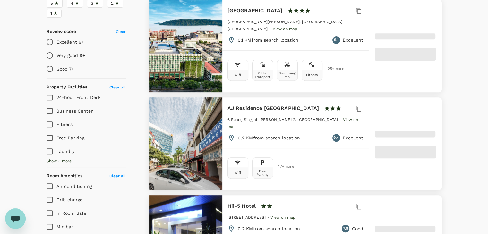
scroll to position [289, 0]
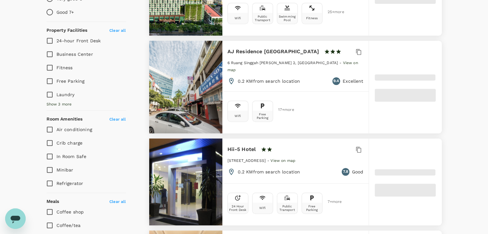
type input "75.04"
type input "1023.04"
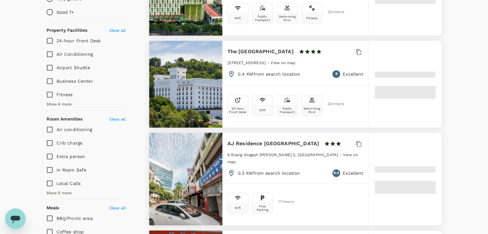
type input "51.04"
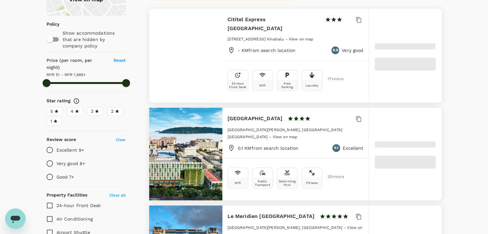
scroll to position [96, 0]
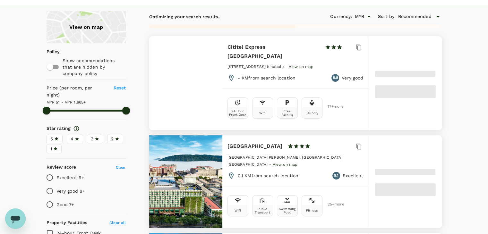
click at [94, 136] on div "3" at bounding box center [95, 139] width 8 height 7
click at [0, 0] on input "3" at bounding box center [0, 0] width 0 height 0
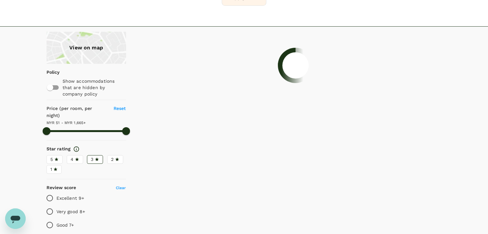
scroll to position [0, 0]
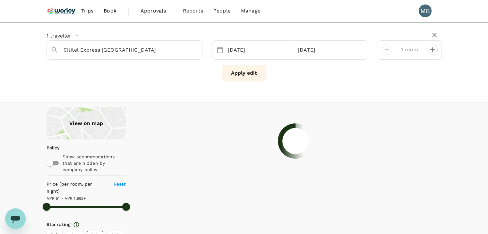
type input "1664.04"
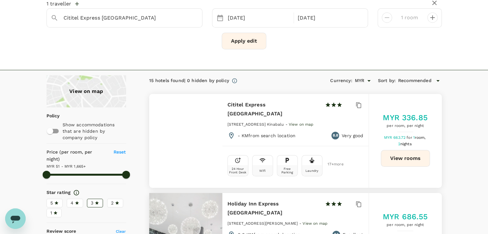
scroll to position [64, 0]
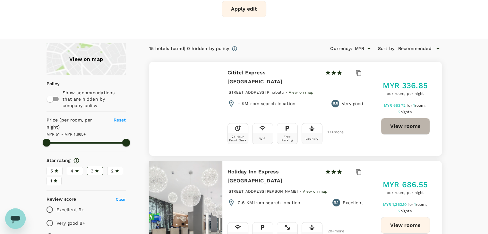
click at [404, 122] on button "View rooms" at bounding box center [405, 126] width 49 height 17
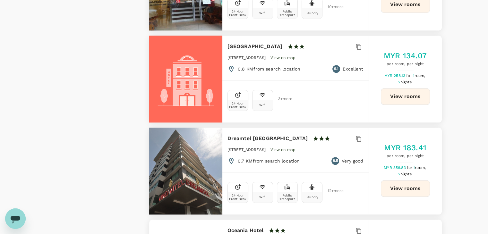
scroll to position [673, 0]
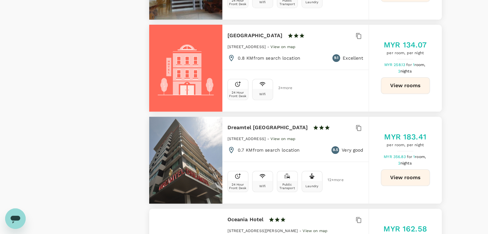
click at [400, 171] on button "View rooms" at bounding box center [405, 177] width 49 height 17
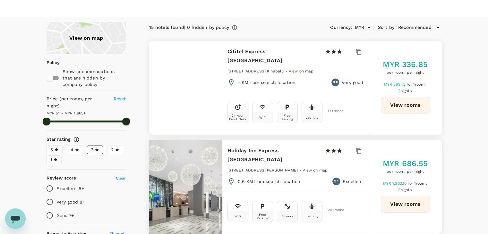
scroll to position [0, 0]
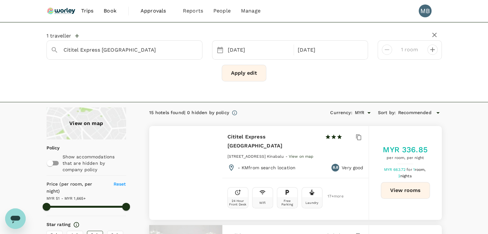
click at [69, 12] on img at bounding box center [60, 11] width 29 height 14
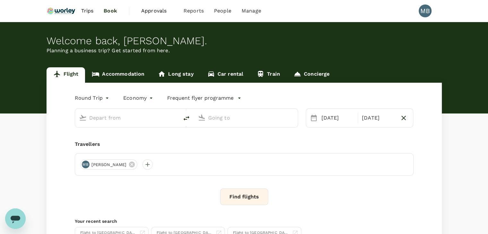
type input "Miri Intl (MYY)"
type input "Kota Kinabalu Intl (BKI)"
type input "Miri Intl (MYY)"
type input "Kota Kinabalu Intl (BKI)"
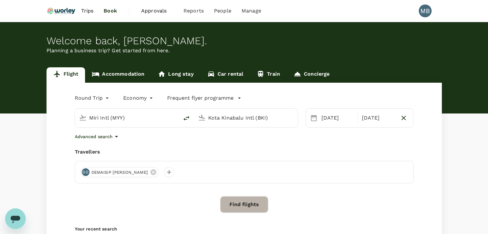
click at [247, 201] on button "Find flights" at bounding box center [244, 204] width 48 height 17
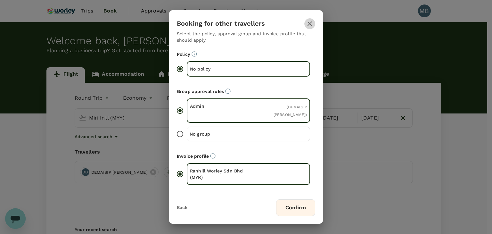
click at [307, 22] on icon "button" at bounding box center [310, 24] width 8 height 8
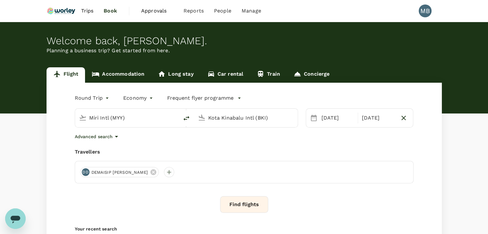
click at [248, 200] on button "Find flights" at bounding box center [244, 204] width 48 height 17
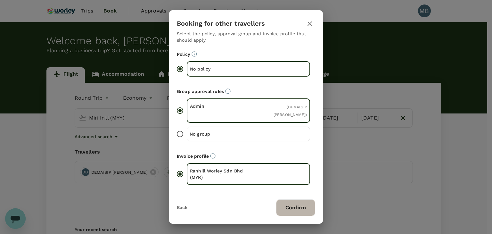
click at [289, 205] on button "Confirm" at bounding box center [295, 207] width 39 height 17
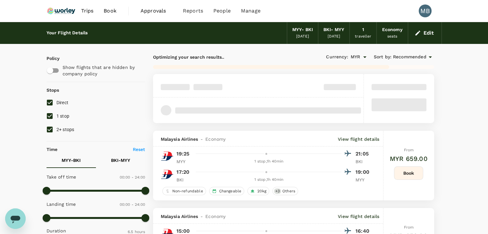
click at [50, 114] on input "1 stop" at bounding box center [49, 115] width 13 height 13
checkbox input "false"
click at [50, 128] on input "2+ stops" at bounding box center [49, 129] width 13 height 13
checkbox input "false"
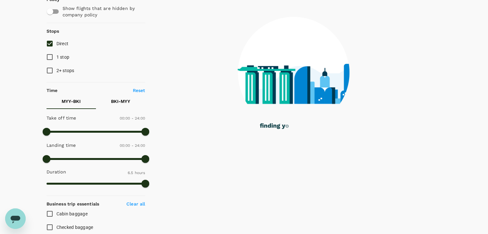
type input "890"
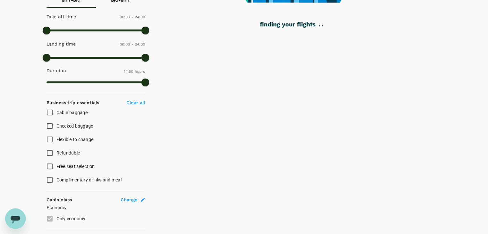
checkbox input "false"
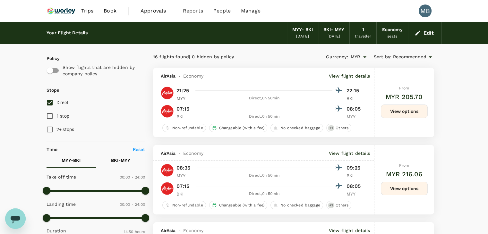
click at [51, 103] on input "Direct" at bounding box center [49, 102] width 13 height 13
checkbox input "true"
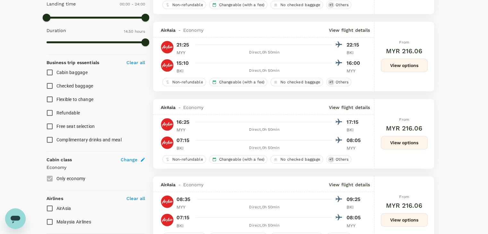
scroll to position [234, 0]
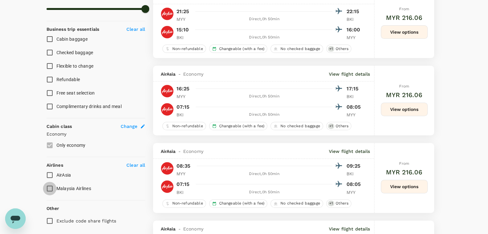
click at [51, 188] on input "Malaysia Airlines" at bounding box center [49, 188] width 13 height 13
checkbox input "true"
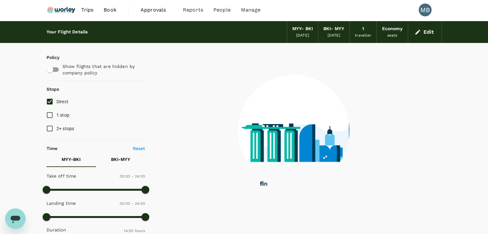
scroll to position [0, 0]
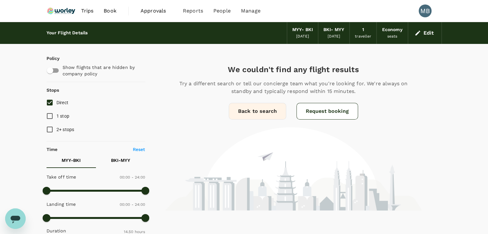
click at [422, 33] on button "Edit" at bounding box center [424, 33] width 23 height 10
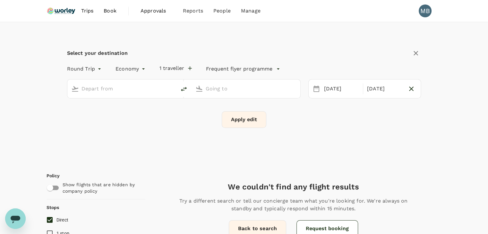
type input "Miri Intl (MYY)"
type input "Kota Kinabalu Intl (BKI)"
click at [388, 90] on div "22 Aug" at bounding box center [384, 89] width 40 height 13
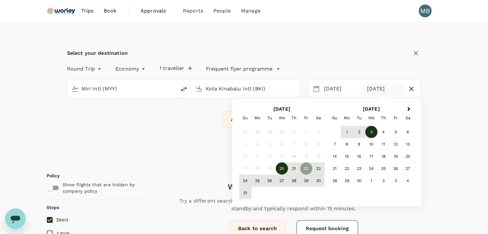
click at [367, 135] on div "3" at bounding box center [371, 132] width 12 height 12
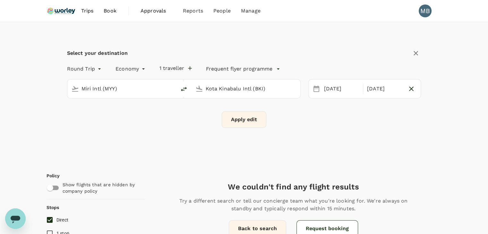
click at [246, 121] on button "Apply edit" at bounding box center [244, 119] width 45 height 17
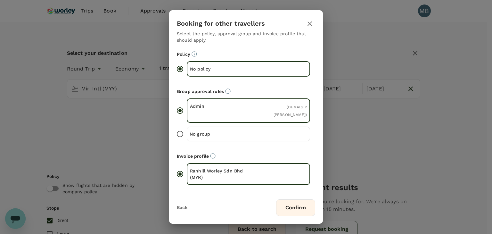
click at [298, 205] on button "Confirm" at bounding box center [295, 207] width 39 height 17
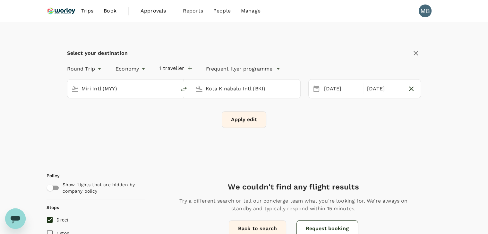
checkbox input "false"
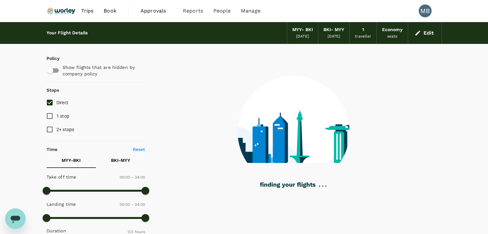
type input "365"
checkbox input "true"
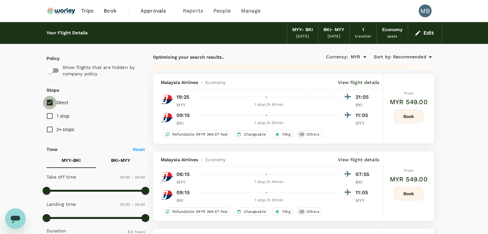
click at [50, 103] on input "Direct" at bounding box center [49, 102] width 13 height 13
checkbox input "true"
type input "750"
checkbox input "false"
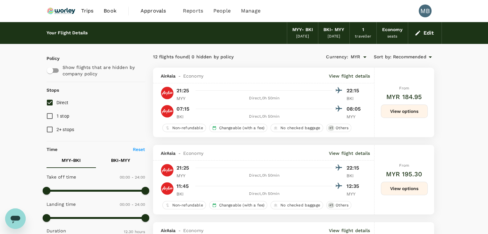
click at [429, 35] on button "Edit" at bounding box center [424, 33] width 23 height 10
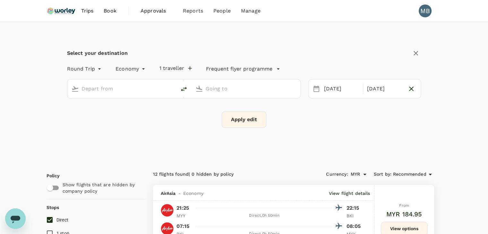
type input "Miri Intl (MYY)"
type input "Kota Kinabalu Intl (BKI)"
click at [410, 87] on icon "button" at bounding box center [411, 89] width 4 height 4
type input "oneway"
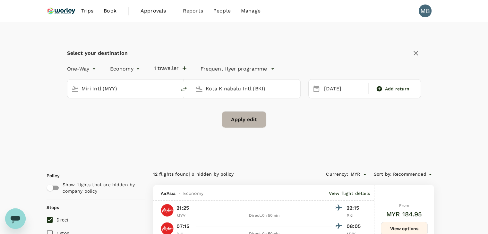
click at [246, 123] on button "Apply edit" at bounding box center [244, 119] width 45 height 17
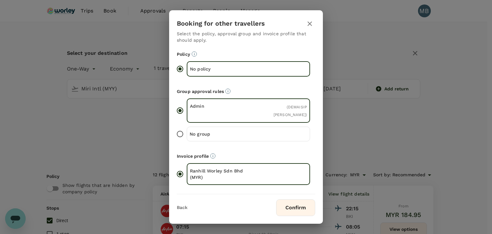
click at [289, 207] on button "Confirm" at bounding box center [295, 207] width 39 height 17
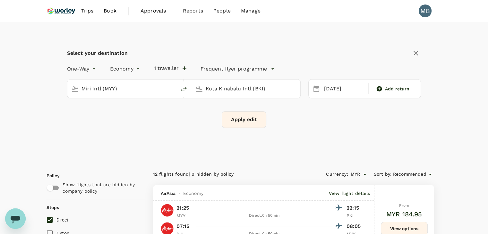
checkbox input "false"
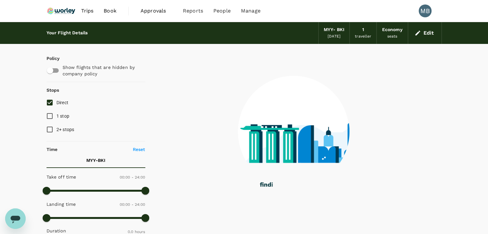
type input "365"
checkbox input "true"
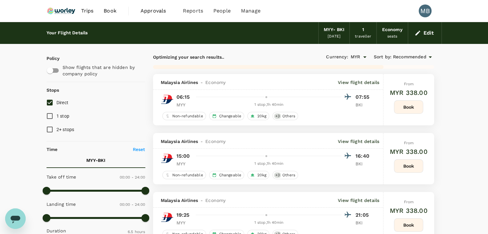
type input "1090"
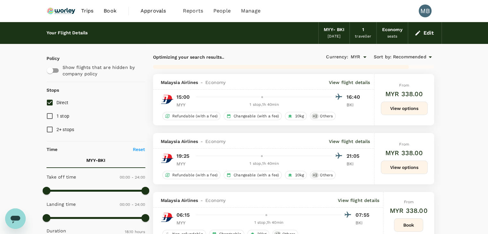
checkbox input "false"
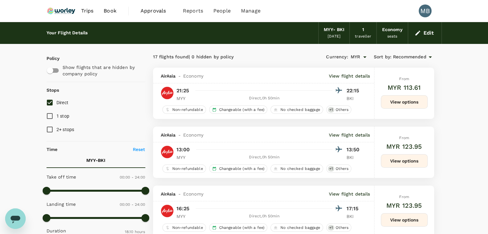
click at [424, 54] on span "Recommended" at bounding box center [409, 57] width 33 height 7
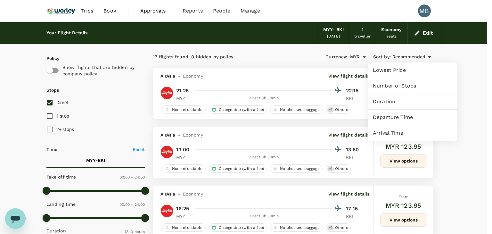
click at [399, 120] on span "Departure Time" at bounding box center [413, 117] width 80 height 8
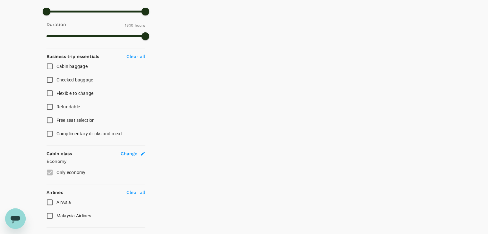
scroll to position [224, 0]
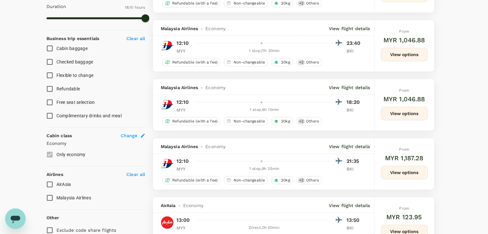
click at [47, 196] on input "Malaysia Airlines" at bounding box center [49, 197] width 13 height 13
checkbox input "true"
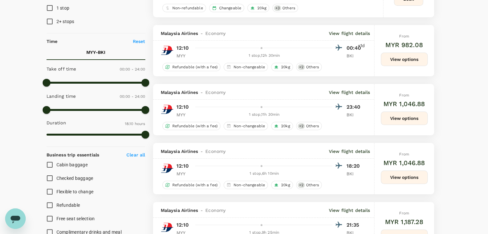
scroll to position [0, 0]
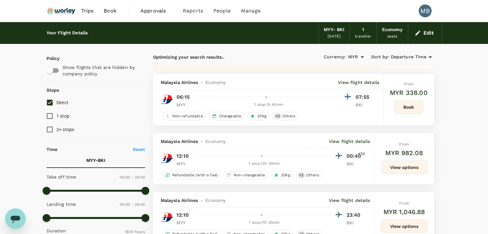
click at [53, 100] on input "Direct" at bounding box center [49, 102] width 13 height 13
checkbox input "true"
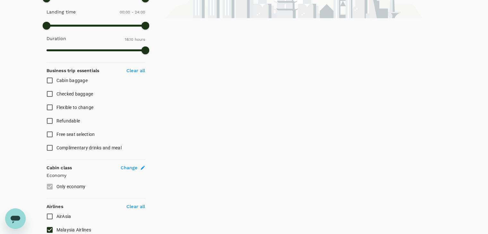
scroll to position [253, 0]
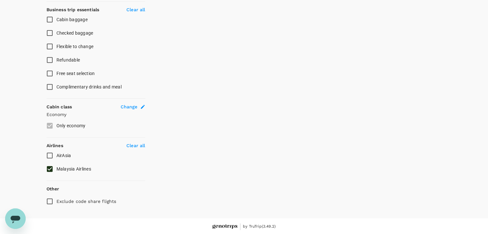
click at [46, 170] on input "Malaysia Airlines" at bounding box center [49, 168] width 13 height 13
checkbox input "false"
click at [50, 153] on input "AirAsia" at bounding box center [49, 155] width 13 height 13
checkbox input "true"
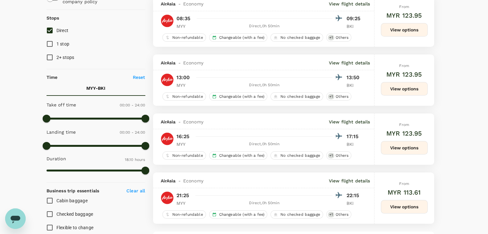
scroll to position [0, 0]
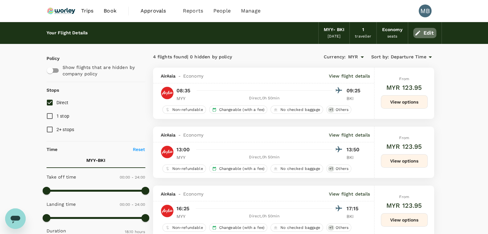
click at [424, 31] on button "Edit" at bounding box center [424, 33] width 23 height 10
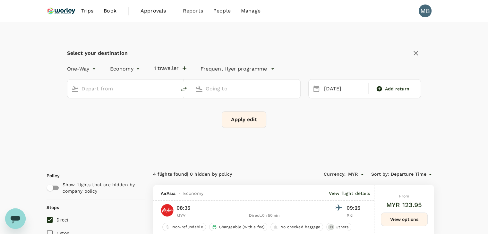
type input "Miri Intl (MYY)"
type input "Kota Kinabalu Intl (BKI)"
click at [185, 90] on icon "delete" at bounding box center [184, 89] width 8 height 8
type input "Kota Kinabalu Intl (BKI)"
type input "Miri Intl (MYY)"
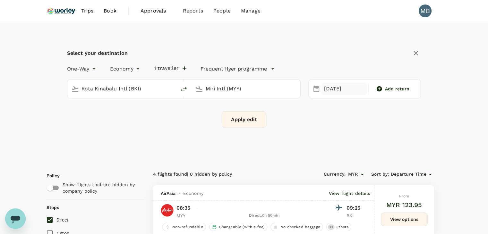
click at [341, 90] on div "20 Aug" at bounding box center [344, 89] width 46 height 13
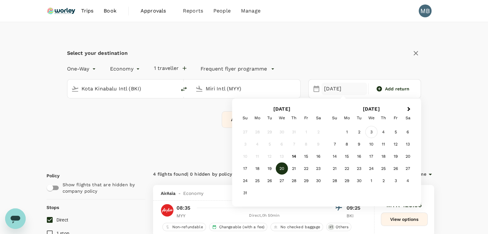
click at [373, 134] on div "3" at bounding box center [371, 132] width 12 height 12
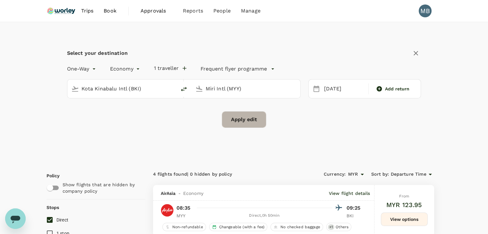
click at [240, 114] on button "Apply edit" at bounding box center [244, 119] width 45 height 17
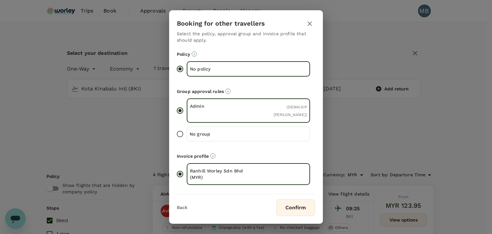
click at [287, 212] on button "Confirm" at bounding box center [295, 207] width 39 height 17
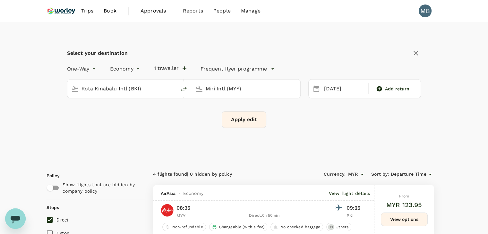
checkbox input "false"
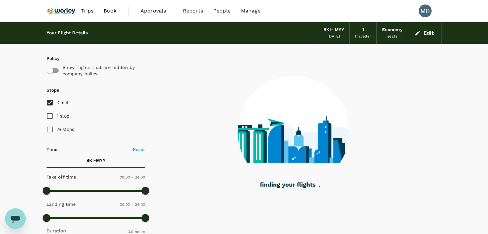
type input "385"
checkbox input "true"
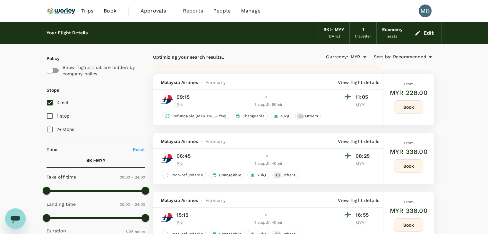
type input "1295"
checkbox input "false"
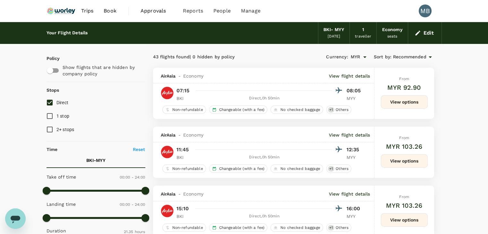
click at [51, 103] on input "Direct" at bounding box center [49, 102] width 13 height 13
checkbox input "true"
click at [432, 34] on button "Edit" at bounding box center [424, 33] width 23 height 10
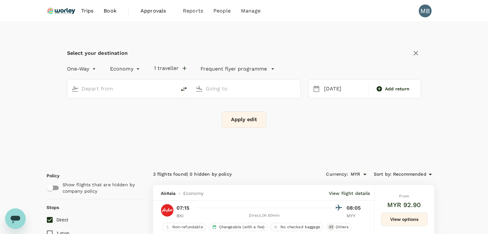
type input "Kota Kinabalu Intl (BKI)"
type input "Miri Intl (MYY)"
click at [337, 86] on div "03 Sep" at bounding box center [344, 89] width 46 height 13
click at [375, 85] on div "Add return" at bounding box center [393, 89] width 46 height 12
type input "roundtrip"
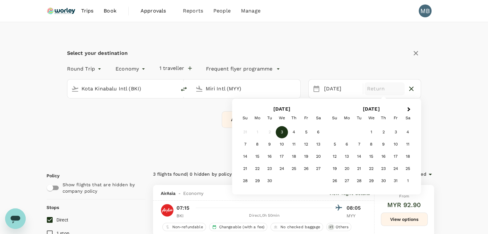
click at [199, 109] on div "Round Trip roundtrip Economy economy 1 traveller Frequent flyer programme Kota …" at bounding box center [244, 94] width 354 height 67
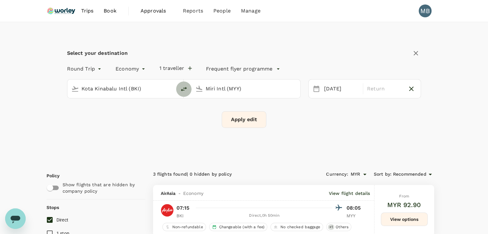
click at [183, 89] on icon "delete" at bounding box center [184, 89] width 8 height 8
type input "Miri Intl (MYY)"
type input "Kota Kinabalu Intl (BKI)"
click at [331, 90] on div "03 Sep" at bounding box center [341, 89] width 40 height 13
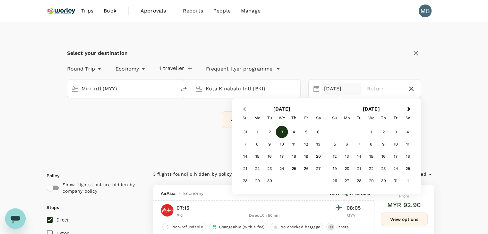
click at [244, 109] on span "Previous Month" at bounding box center [244, 108] width 0 height 7
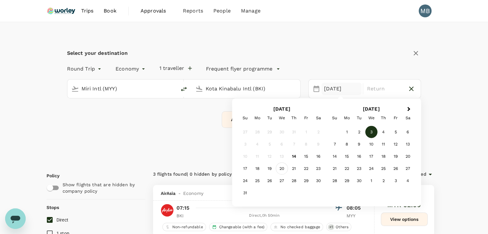
click at [281, 167] on div "20" at bounding box center [281, 169] width 12 height 12
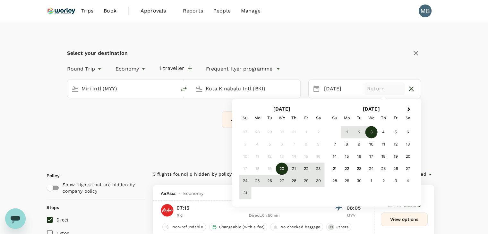
click at [372, 131] on div "3" at bounding box center [371, 132] width 12 height 12
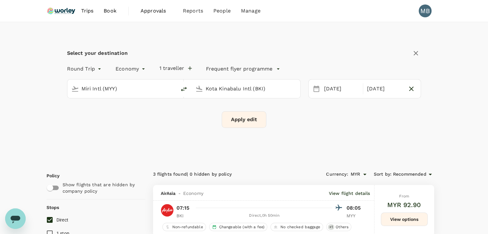
click at [253, 120] on button "Apply edit" at bounding box center [244, 119] width 45 height 17
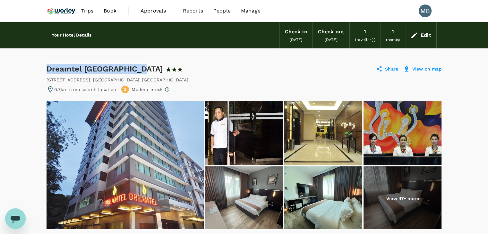
drag, startPoint x: 47, startPoint y: 67, endPoint x: 135, endPoint y: 64, distance: 87.9
click at [135, 64] on div "Dreamtel Kota Kinabalu 1 Star 2 Stars 3 Stars 4 Stars 5 Stars" at bounding box center [120, 69] width 148 height 10
copy div "Dreamtel [GEOGRAPHIC_DATA]"
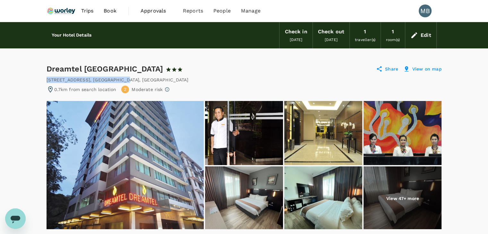
drag, startPoint x: 46, startPoint y: 79, endPoint x: 115, endPoint y: 75, distance: 69.0
copy div "5, Jalan Padang , Kota Kinabalu"
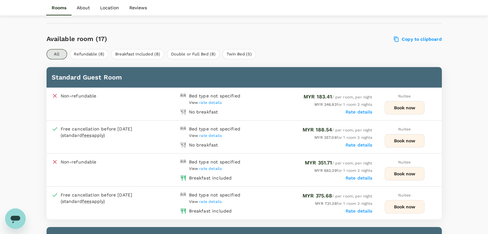
scroll to position [321, 0]
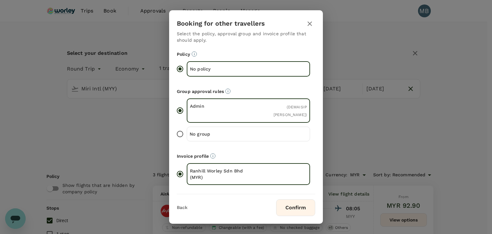
click at [303, 211] on button "Confirm" at bounding box center [295, 207] width 39 height 17
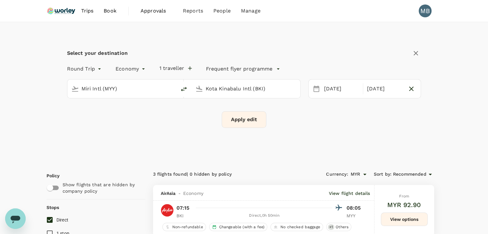
checkbox input "false"
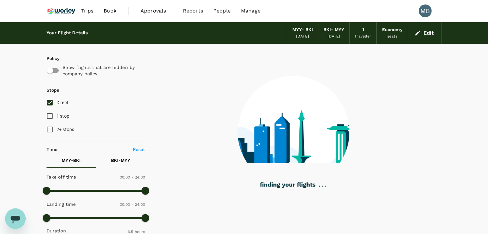
type input "365"
checkbox input "true"
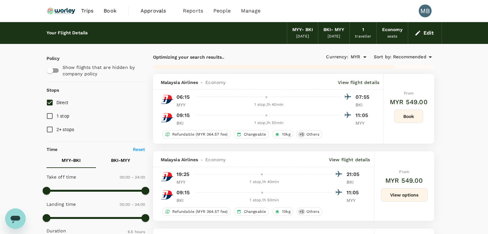
click at [47, 103] on input "Direct" at bounding box center [49, 102] width 13 height 13
checkbox input "true"
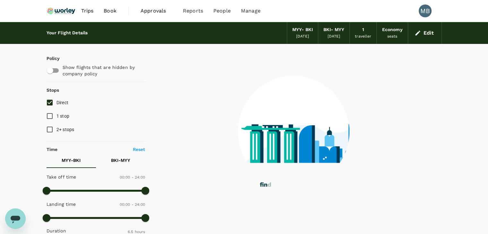
type input "750"
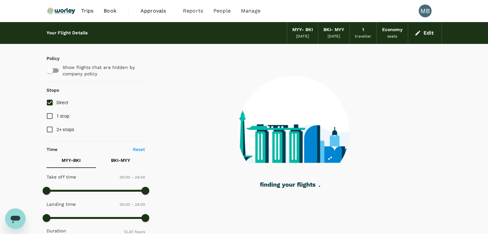
checkbox input "false"
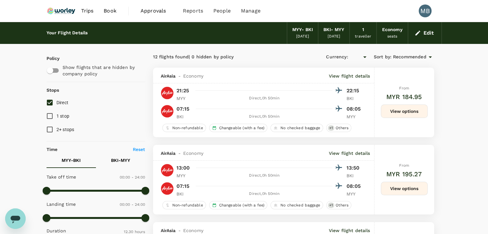
type input "MYR"
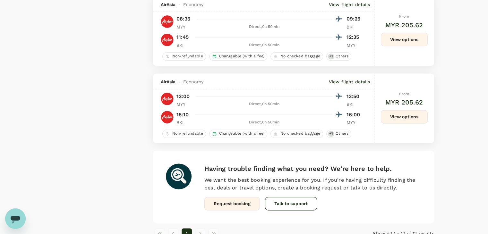
scroll to position [885, 0]
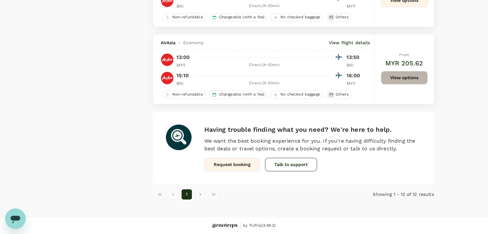
click at [389, 78] on button "View options" at bounding box center [404, 77] width 47 height 13
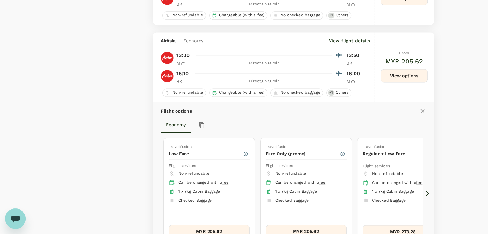
scroll to position [920, 0]
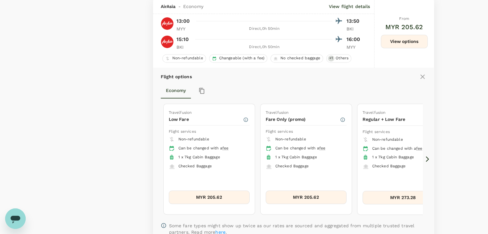
click at [426, 162] on icon at bounding box center [426, 158] width 3 height 5
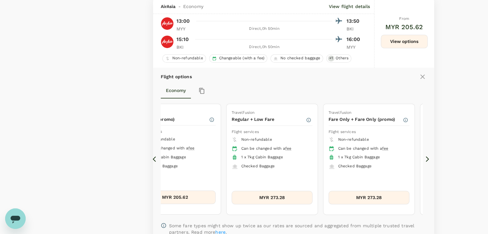
click at [426, 162] on icon at bounding box center [426, 158] width 3 height 5
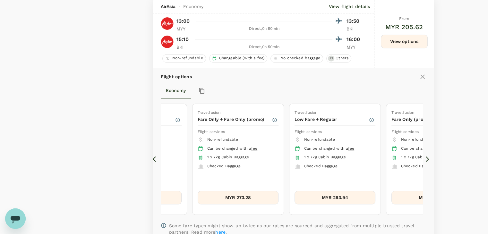
click at [426, 162] on icon at bounding box center [426, 158] width 3 height 5
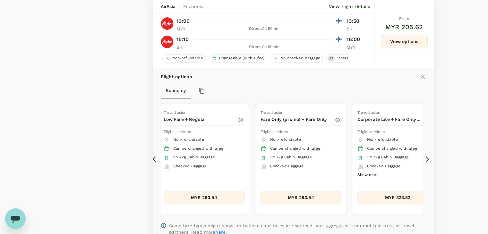
click at [426, 162] on icon at bounding box center [426, 158] width 3 height 5
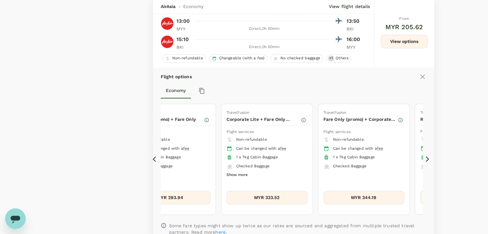
click at [426, 162] on icon at bounding box center [426, 158] width 3 height 5
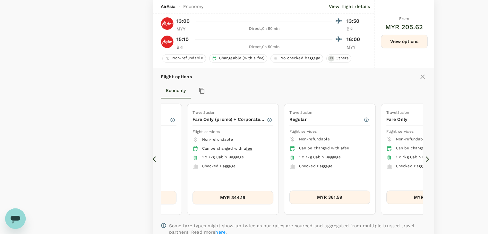
click at [349, 202] on button "MYR 361.59" at bounding box center [329, 196] width 81 height 13
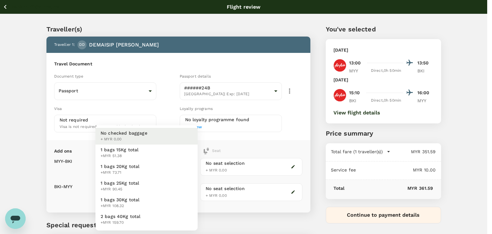
click at [188, 166] on body "Back to flight results Flight review Traveller(s) Traveller 1 : DD DEMAISIP DAN…" at bounding box center [246, 147] width 492 height 294
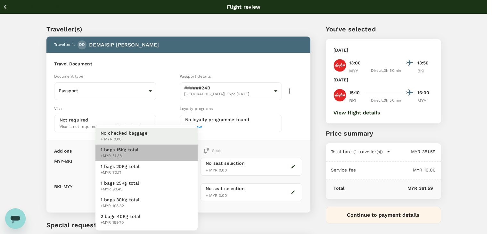
click at [178, 156] on li "1 bags 15Kg total +MYR 51.38" at bounding box center [147, 153] width 102 height 17
type input "1 - 51.38"
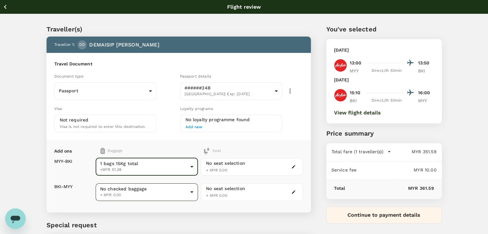
click at [176, 189] on body "Back to flight results Flight review Traveller(s) Traveller 1 : DD DEMAISIP DAN…" at bounding box center [244, 147] width 488 height 294
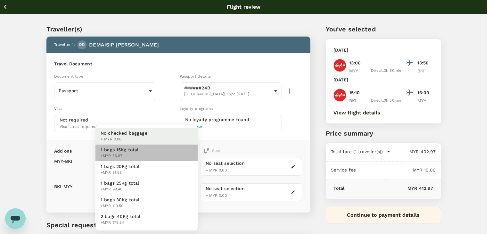
click at [165, 156] on li "1 bags 15Kg total +MYR 56.97" at bounding box center [147, 153] width 102 height 17
type input "1 - 56.97"
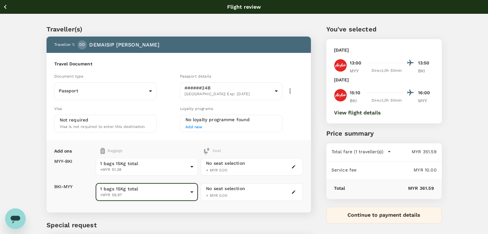
click at [5, 8] on icon "button" at bounding box center [5, 7] width 3 height 4
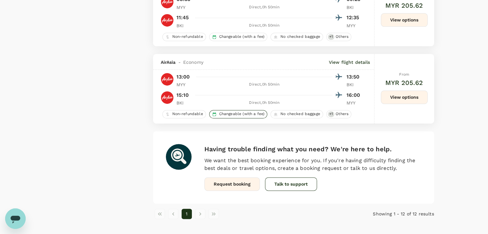
scroll to position [885, 0]
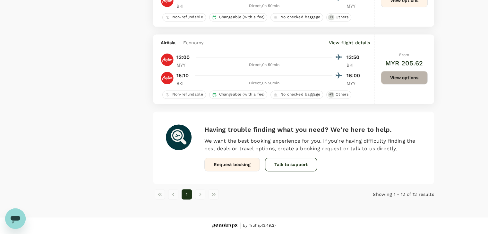
click at [392, 82] on button "View options" at bounding box center [404, 77] width 47 height 13
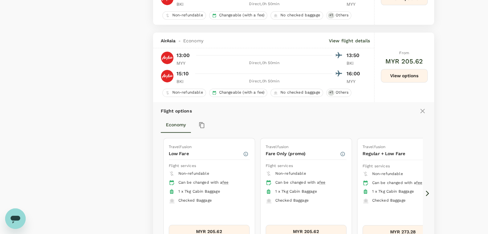
scroll to position [920, 0]
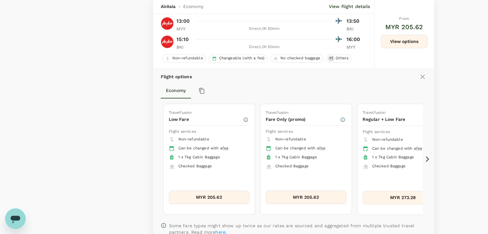
click at [425, 157] on icon at bounding box center [427, 159] width 6 height 6
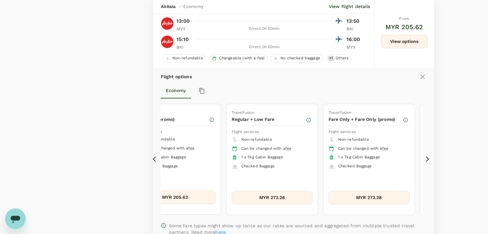
click at [425, 157] on icon at bounding box center [427, 159] width 6 height 6
click at [427, 158] on icon at bounding box center [427, 159] width 6 height 6
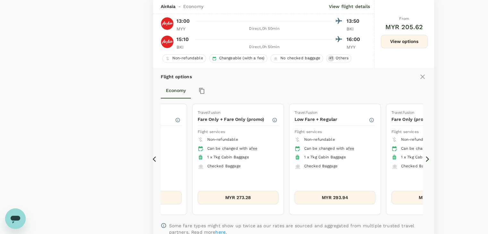
click at [427, 158] on icon at bounding box center [427, 159] width 6 height 6
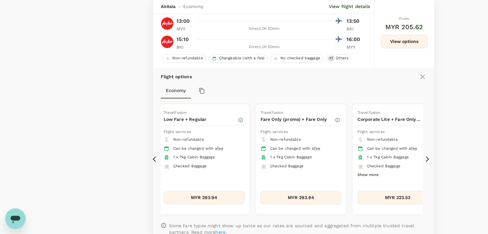
click at [427, 158] on icon at bounding box center [427, 159] width 6 height 6
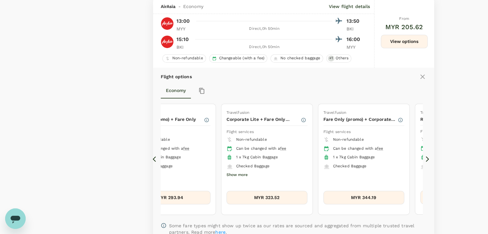
click at [427, 158] on icon at bounding box center [427, 159] width 6 height 6
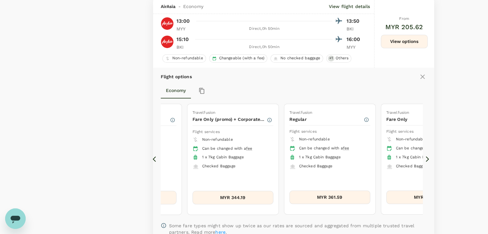
click at [427, 158] on icon at bounding box center [427, 159] width 6 height 6
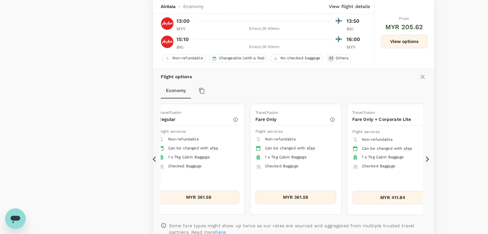
click at [428, 159] on icon at bounding box center [427, 159] width 6 height 6
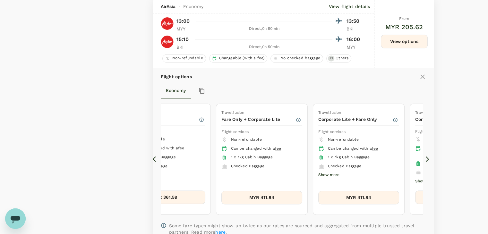
click at [428, 159] on icon at bounding box center [427, 159] width 6 height 6
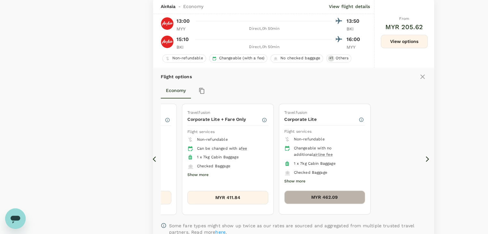
click at [333, 194] on button "MYR 462.09" at bounding box center [324, 196] width 81 height 13
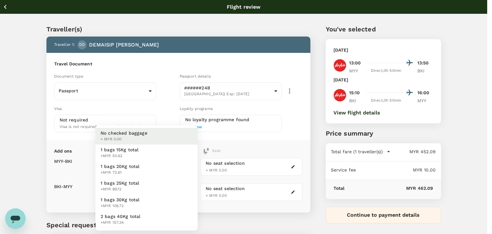
click at [180, 170] on body "Back to flight results Flight review Traveller(s) Traveller 1 : DD DEMAISIP DAN…" at bounding box center [246, 147] width 492 height 294
click at [170, 167] on li "1 bags 20Kg total +MYR 72.61" at bounding box center [147, 169] width 102 height 17
type input "2 - 72.61"
click at [167, 192] on body "Back to flight results Flight review Traveller(s) Traveller 1 : DD DEMAISIP DAN…" at bounding box center [246, 147] width 492 height 294
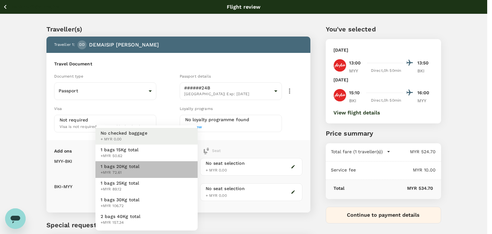
click at [164, 167] on li "1 bags 20Kg total +MYR 72.61" at bounding box center [147, 169] width 102 height 17
type input "2 - 72.61"
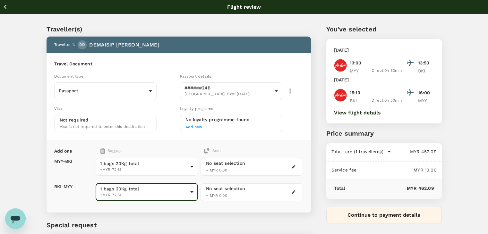
click at [6, 8] on icon "button" at bounding box center [5, 7] width 8 height 8
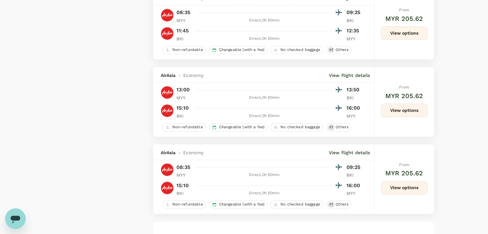
scroll to position [885, 0]
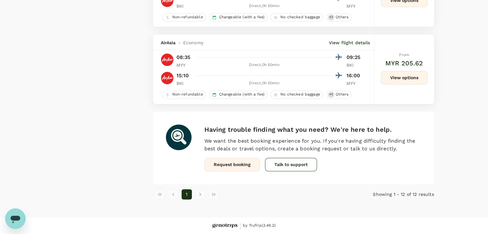
click at [417, 71] on button "View options" at bounding box center [404, 77] width 47 height 13
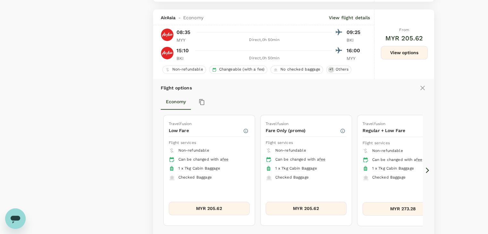
scroll to position [920, 0]
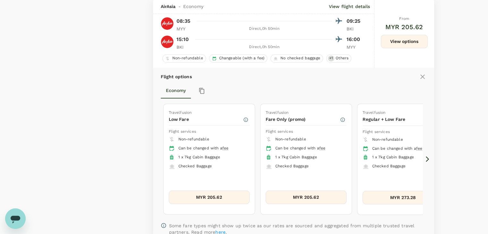
click at [429, 161] on icon at bounding box center [427, 159] width 6 height 6
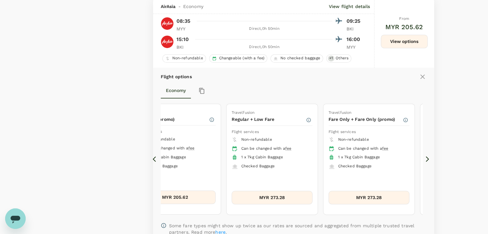
click at [429, 161] on icon at bounding box center [427, 159] width 6 height 6
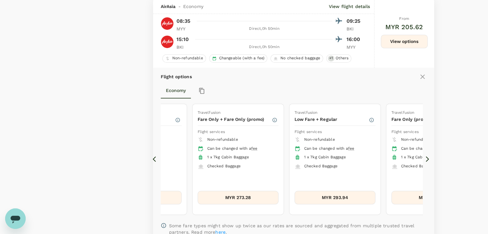
click at [426, 160] on icon at bounding box center [427, 159] width 6 height 6
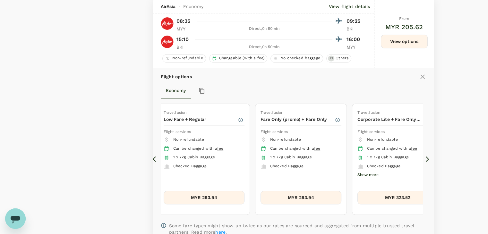
click at [426, 160] on icon at bounding box center [427, 159] width 6 height 6
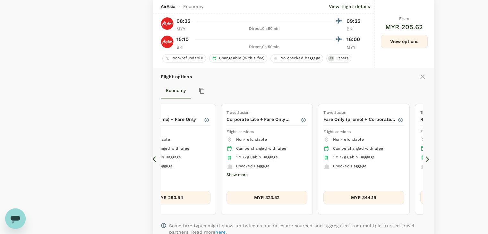
click at [426, 160] on icon at bounding box center [427, 159] width 6 height 6
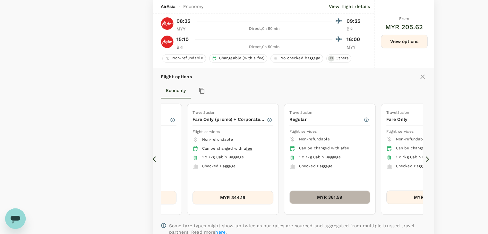
click at [346, 197] on button "MYR 361.59" at bounding box center [329, 196] width 81 height 13
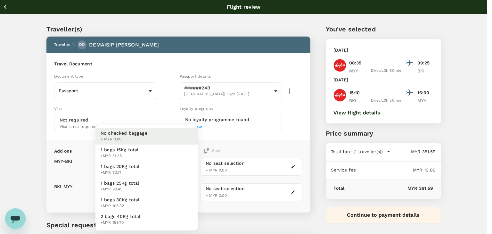
click at [161, 161] on body "Back to flight results Flight review Traveller(s) Traveller 1 : DD DEMAISIP DAN…" at bounding box center [246, 147] width 492 height 294
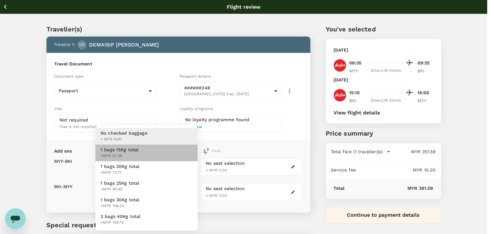
click at [159, 152] on li "1 bags 15Kg total +MYR 51.38" at bounding box center [147, 153] width 102 height 17
type input "1 - 51.38"
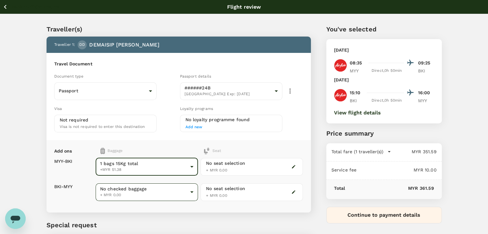
click at [146, 188] on body "Back to flight results Flight review Traveller(s) Traveller 1 : DD DEMAISIP DAN…" at bounding box center [244, 147] width 488 height 294
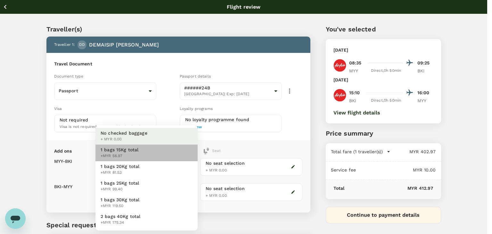
click at [148, 150] on li "1 bags 15Kg total +MYR 56.97" at bounding box center [147, 153] width 102 height 17
type input "1 - 56.97"
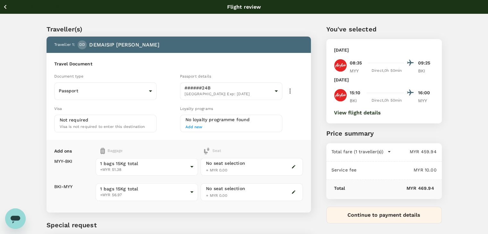
click at [7, 5] on icon "button" at bounding box center [5, 7] width 8 height 8
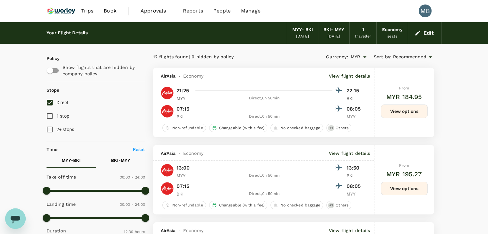
click at [106, 9] on span "Book" at bounding box center [110, 11] width 13 height 8
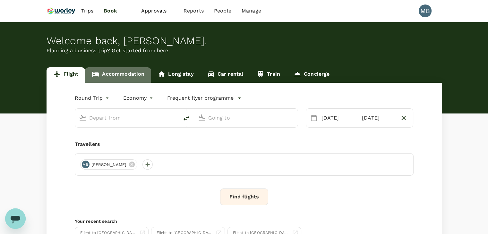
click at [127, 75] on link "Accommodation" at bounding box center [118, 74] width 66 height 15
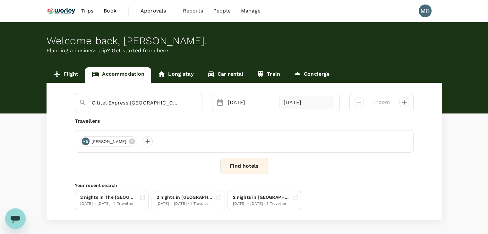
click at [300, 101] on div "22 Aug" at bounding box center [307, 102] width 53 height 13
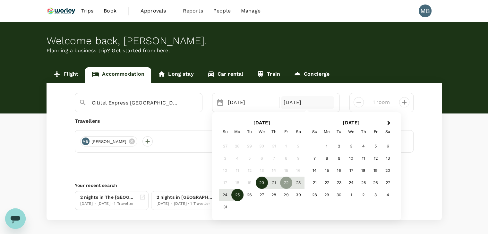
click at [238, 192] on div "25" at bounding box center [237, 195] width 12 height 12
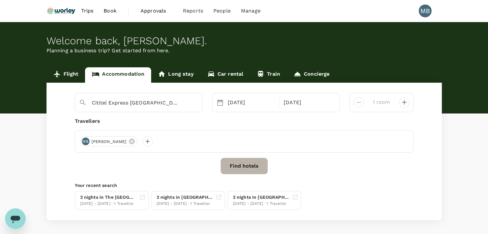
click at [237, 171] on button "Find hotels" at bounding box center [243, 166] width 47 height 17
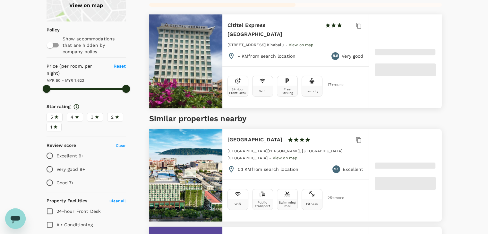
scroll to position [96, 0]
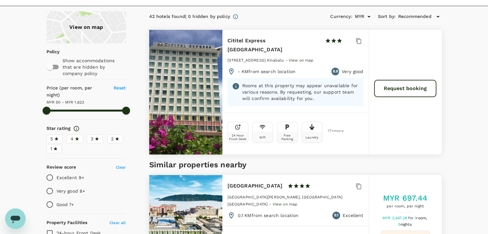
type input "1622.67"
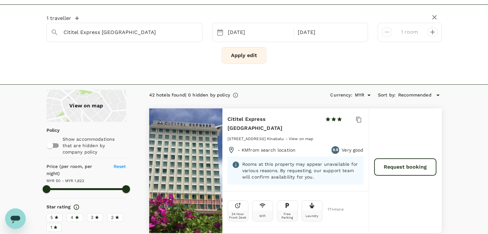
scroll to position [0, 0]
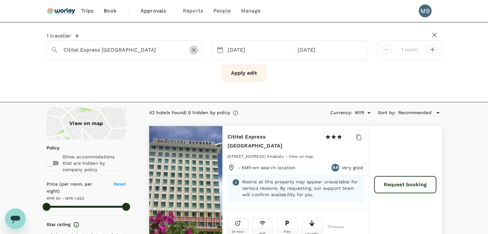
click at [194, 50] on icon "Clear" at bounding box center [194, 50] width 4 height 4
click at [145, 50] on input "text" at bounding box center [121, 50] width 117 height 10
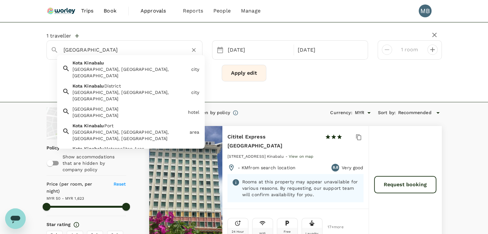
click at [142, 64] on div "Kota Kinabalu Kota Kinabalu, Sabah, Malaysia" at bounding box center [129, 68] width 119 height 22
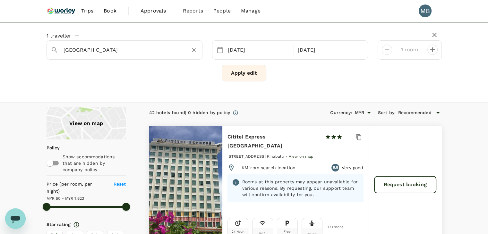
type input "[GEOGRAPHIC_DATA]"
click at [235, 73] on button "Apply edit" at bounding box center [244, 73] width 45 height 17
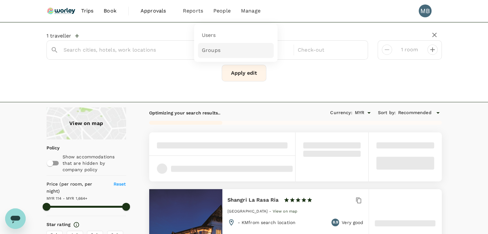
type input "[GEOGRAPHIC_DATA]"
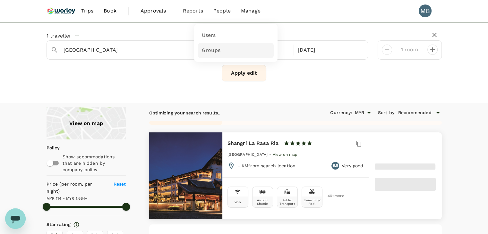
type input "1663.66"
type input "64.66"
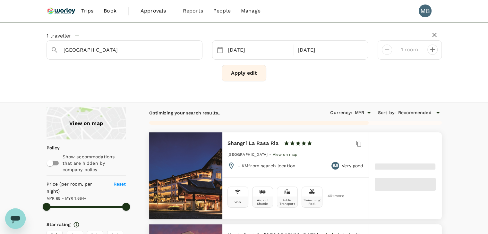
type input "1663.13"
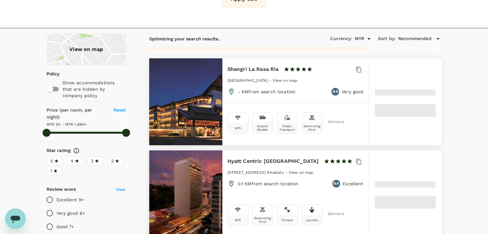
type input "50.13"
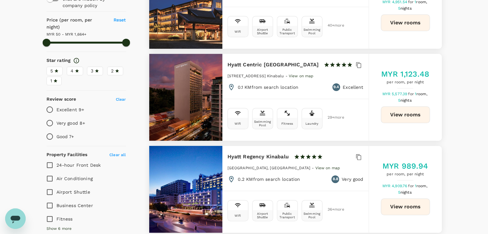
scroll to position [96, 0]
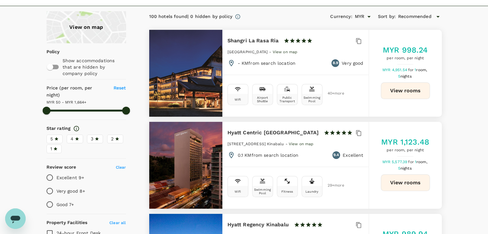
click at [96, 137] on icon at bounding box center [97, 139] width 4 height 4
click at [0, 0] on input "3" at bounding box center [0, 0] width 0 height 0
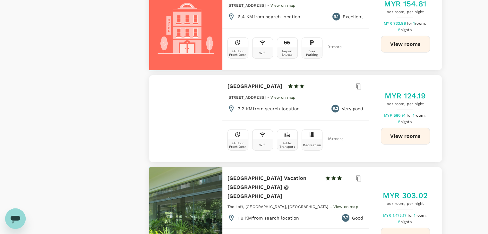
scroll to position [1874, 0]
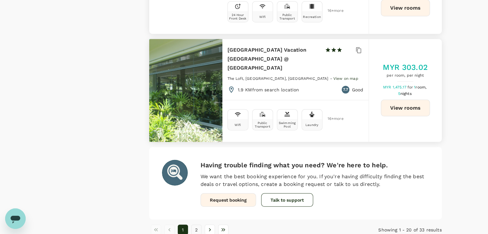
click at [194, 225] on button "2" at bounding box center [196, 230] width 10 height 10
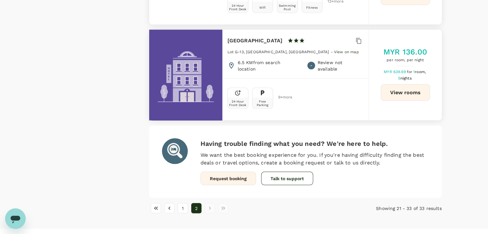
scroll to position [1264, 0]
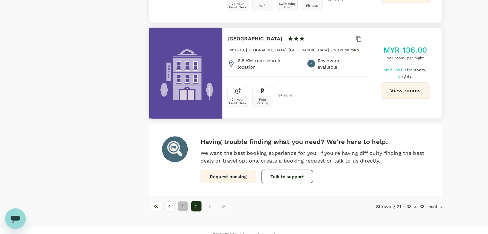
click at [185, 201] on button "1" at bounding box center [183, 206] width 10 height 10
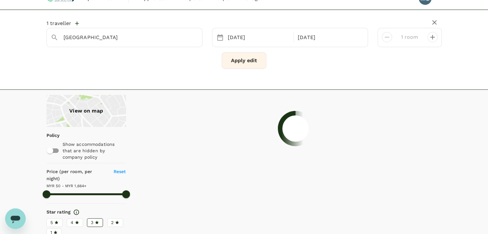
scroll to position [0, 0]
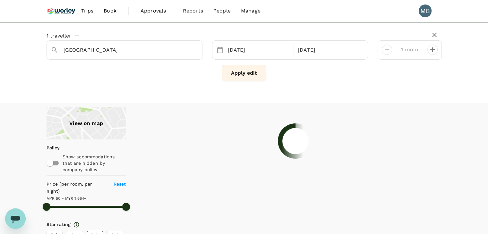
type input "1663.13"
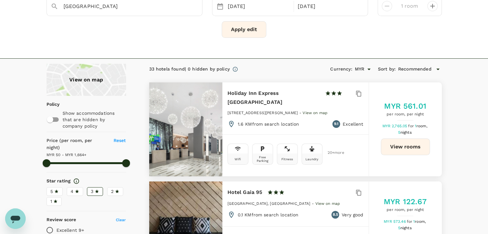
scroll to position [32, 0]
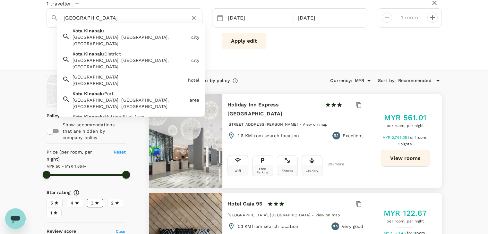
click at [172, 20] on input "[GEOGRAPHIC_DATA]" at bounding box center [121, 18] width 117 height 10
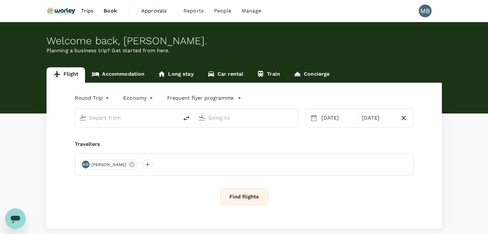
type input "Miri Intl (MYY)"
type input "Kota Kinabalu Intl (BKI)"
type input "Miri Intl (MYY)"
type input "Kota Kinabalu Intl (BKI)"
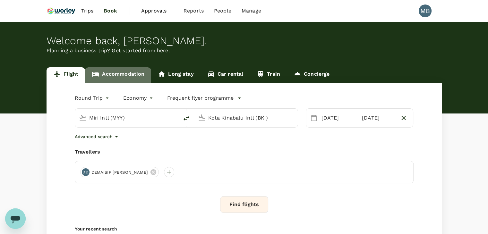
click at [122, 76] on link "Accommodation" at bounding box center [118, 74] width 66 height 15
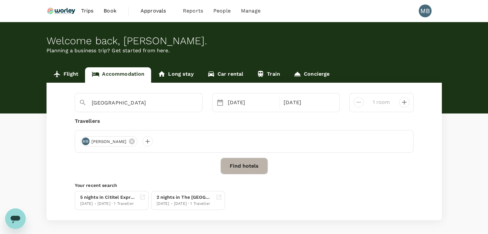
click at [252, 171] on button "Find hotels" at bounding box center [243, 166] width 47 height 17
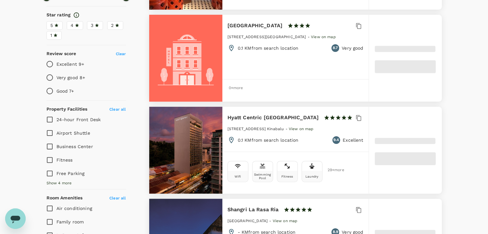
scroll to position [96, 0]
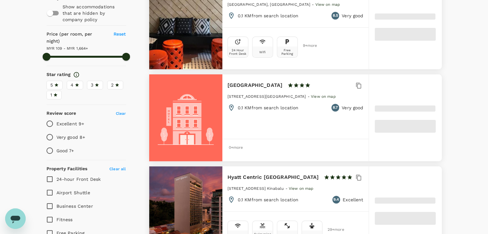
click at [92, 82] on span "3" at bounding box center [92, 85] width 3 height 7
click at [0, 0] on input "3" at bounding box center [0, 0] width 0 height 0
type input "1663.15"
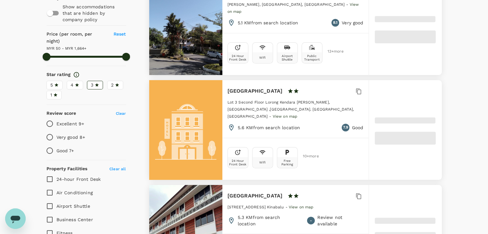
type input "50.15"
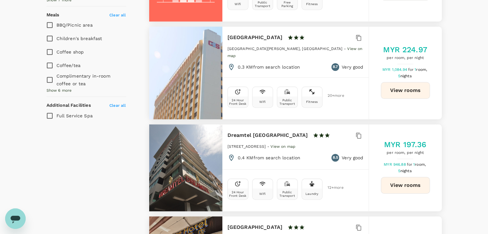
scroll to position [417, 0]
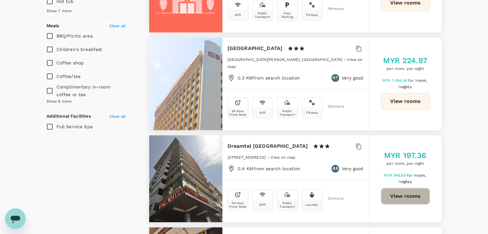
click at [401, 188] on button "View rooms" at bounding box center [405, 196] width 49 height 17
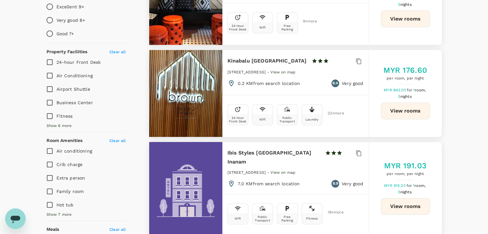
scroll to position [224, 0]
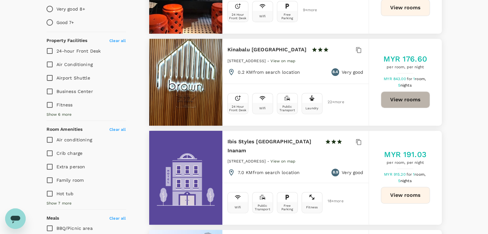
click at [398, 102] on button "View rooms" at bounding box center [405, 99] width 49 height 17
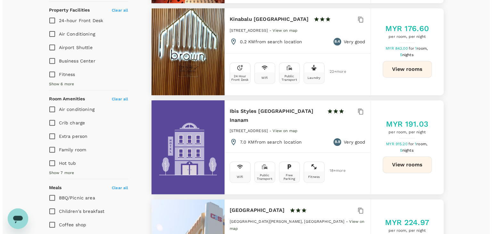
scroll to position [353, 0]
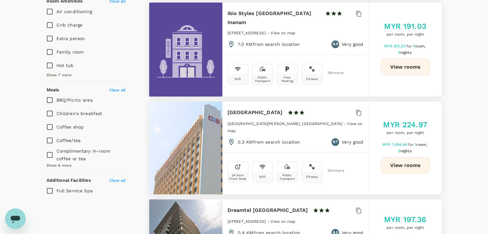
click at [387, 157] on button "View rooms" at bounding box center [405, 165] width 49 height 17
type input "1663.15"
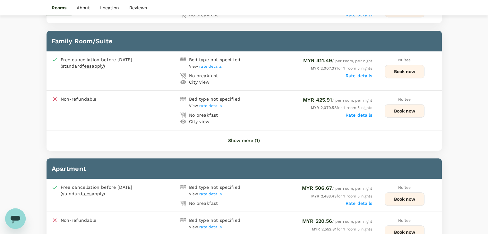
scroll to position [417, 0]
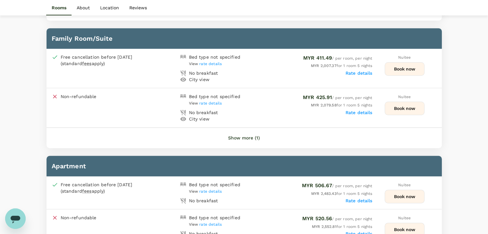
click at [247, 134] on button "Show more (1)" at bounding box center [244, 137] width 50 height 15
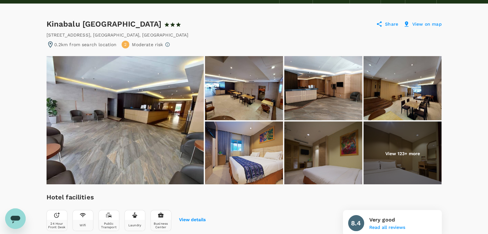
scroll to position [0, 0]
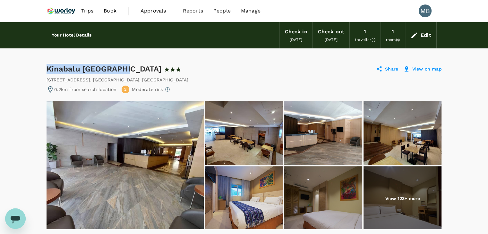
drag, startPoint x: 47, startPoint y: 67, endPoint x: 123, endPoint y: 68, distance: 76.0
click at [123, 68] on div "Kinabalu Daya Hotel 1 Star 2 Stars 3 Stars 4 Stars 5 Stars" at bounding box center [119, 69] width 146 height 10
copy div "Kinabalu Daya Hotel"
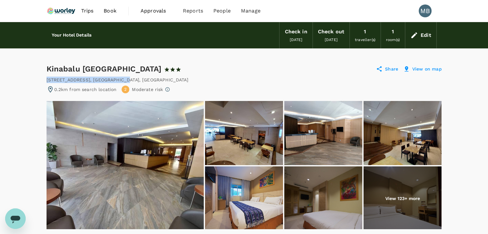
drag, startPoint x: 46, startPoint y: 79, endPoint x: 146, endPoint y: 79, distance: 100.0
click at [146, 79] on div "Lot 3 & 4 Block 9 Jalan Pantai , Kota Kinabalu , Malaysia" at bounding box center [117, 80] width 142 height 6
copy div "Lot 3 & 4 Block 9 Jalan Pantai , Kota Kinabalu"
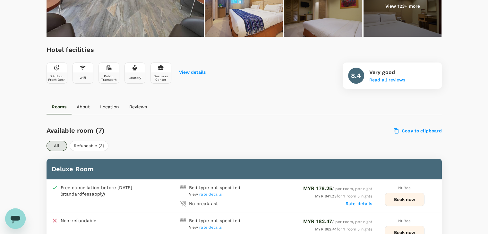
scroll to position [128, 0]
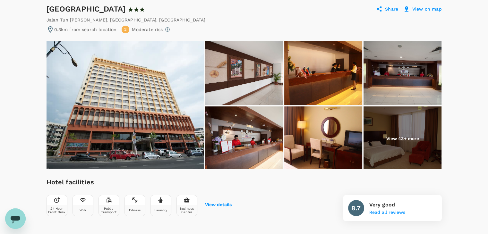
scroll to position [29, 0]
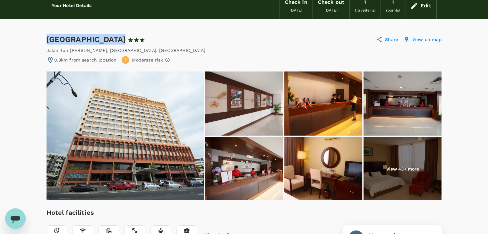
drag, startPoint x: 48, startPoint y: 39, endPoint x: 115, endPoint y: 39, distance: 67.3
click at [115, 39] on div "[GEOGRAPHIC_DATA] 1 Star 2 Stars 3 Stars 4 Stars 5 Stars" at bounding box center [101, 39] width 110 height 10
copy div "[GEOGRAPHIC_DATA]"
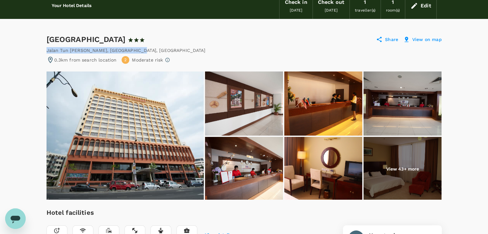
drag, startPoint x: 47, startPoint y: 49, endPoint x: 137, endPoint y: 48, distance: 89.8
click at [137, 48] on div "[GEOGRAPHIC_DATA][PERSON_NAME] , [GEOGRAPHIC_DATA] , [GEOGRAPHIC_DATA]" at bounding box center [125, 50] width 159 height 6
copy div "[GEOGRAPHIC_DATA][PERSON_NAME] , [GEOGRAPHIC_DATA]"
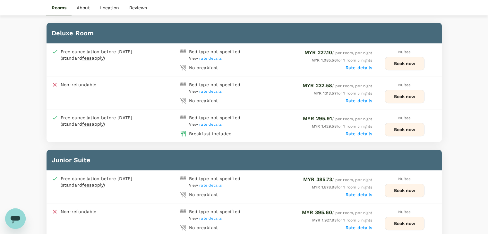
scroll to position [318, 0]
